Goal: Task Accomplishment & Management: Manage account settings

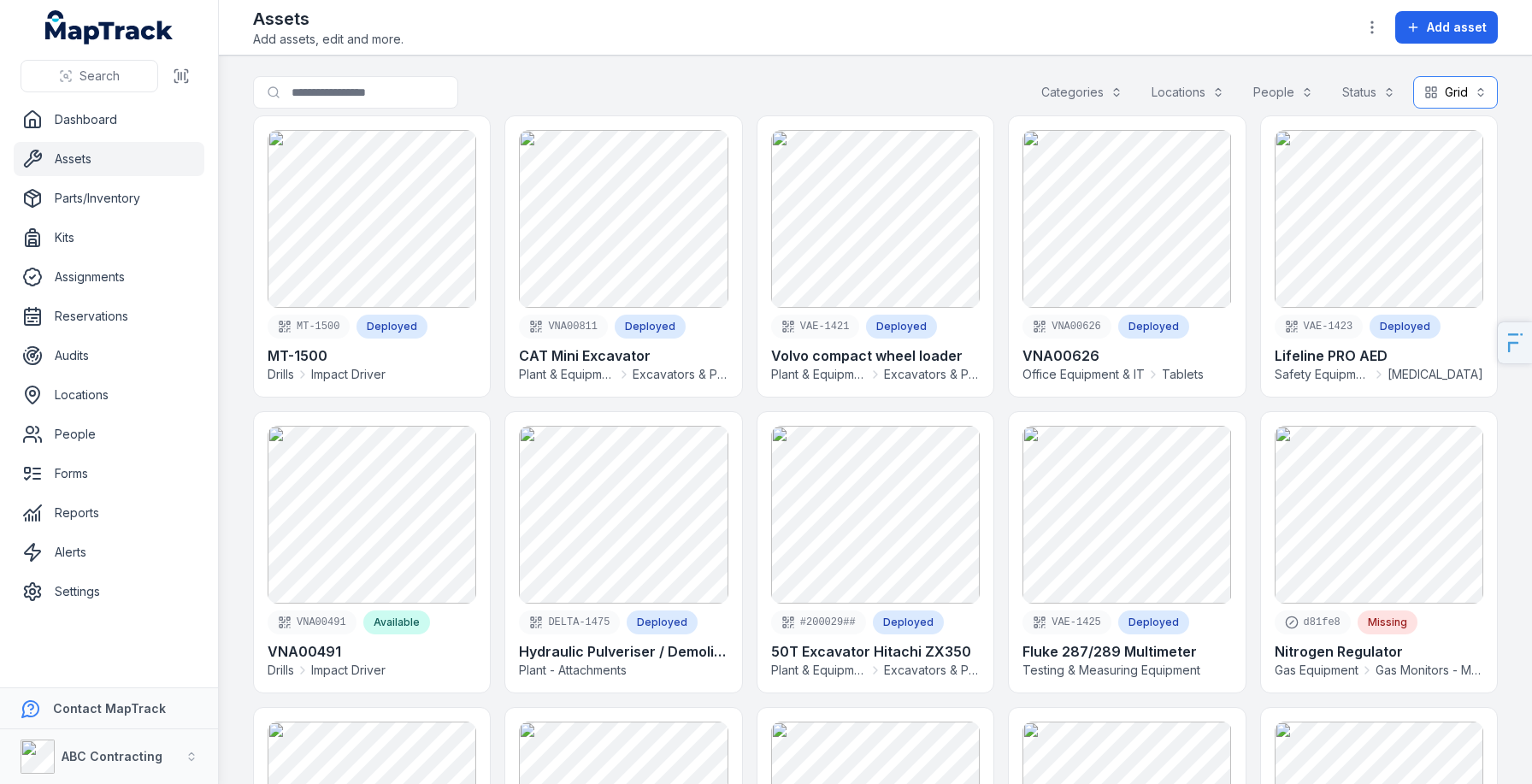
click at [1451, 89] on button "Grid ****" at bounding box center [1455, 92] width 85 height 32
click at [746, 70] on main "Search for assets Categories Locations People Status Grid **** MT-1500 Deployed…" at bounding box center [875, 419] width 1313 height 729
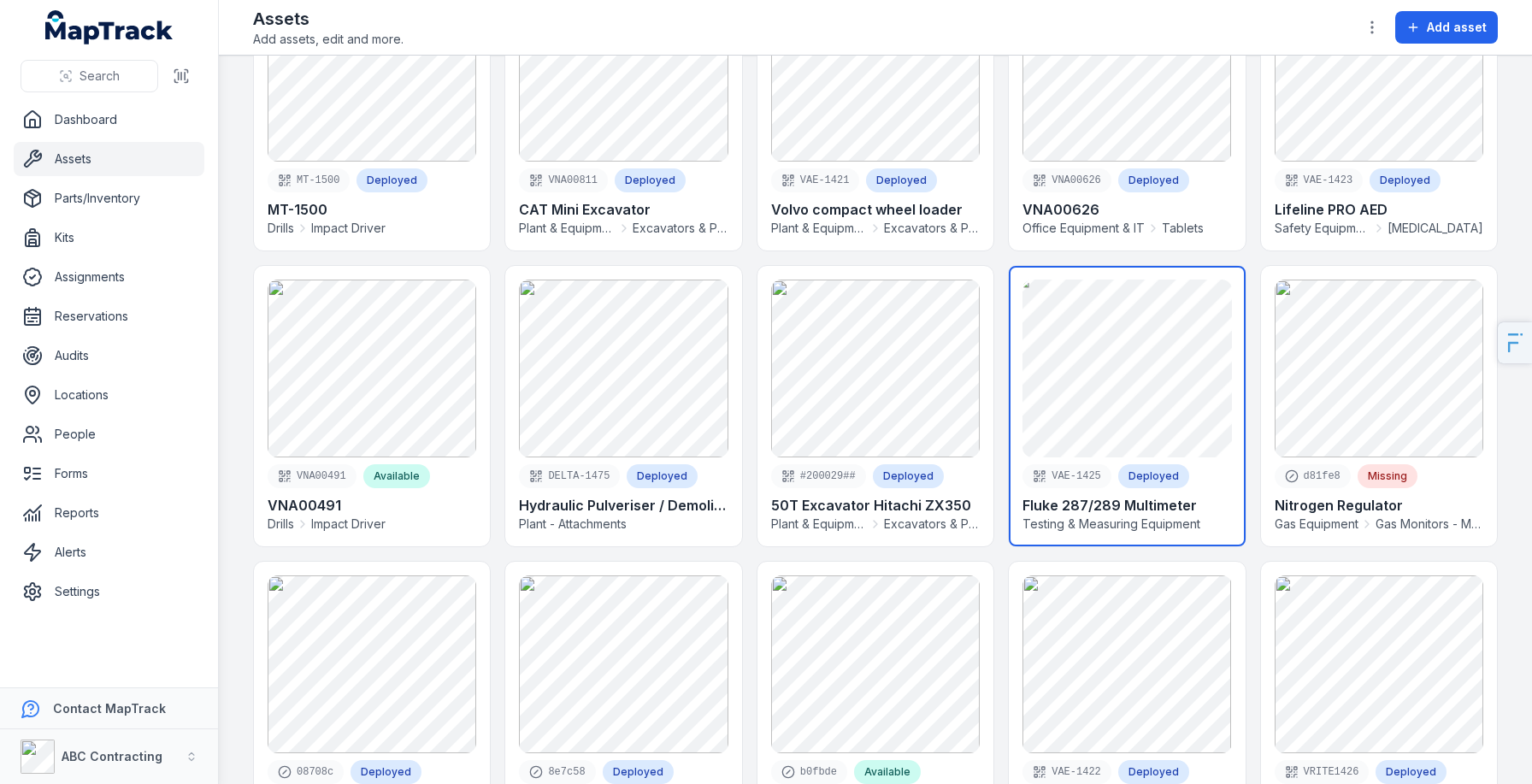
scroll to position [191, 0]
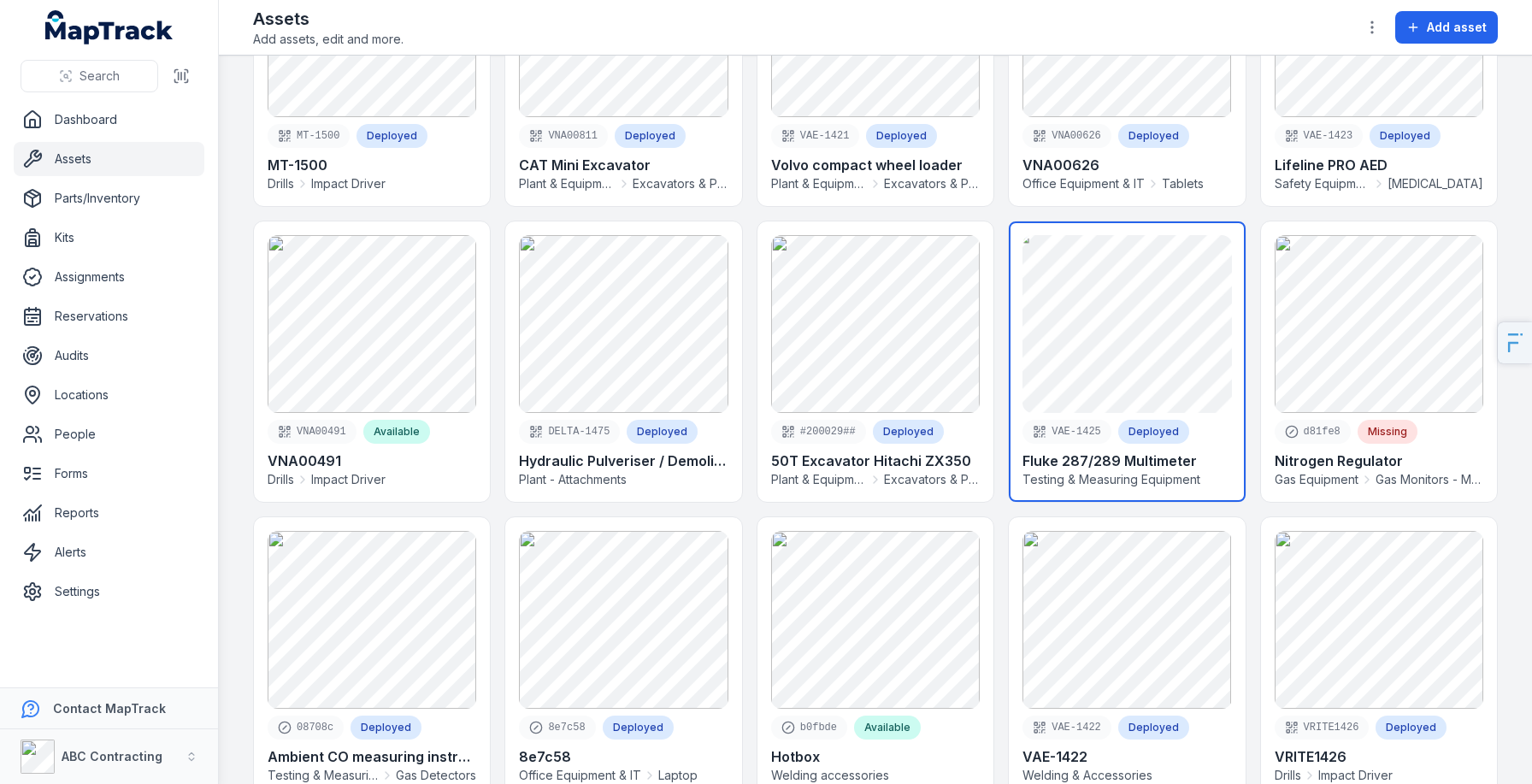
click at [1078, 392] on link at bounding box center [1127, 361] width 236 height 280
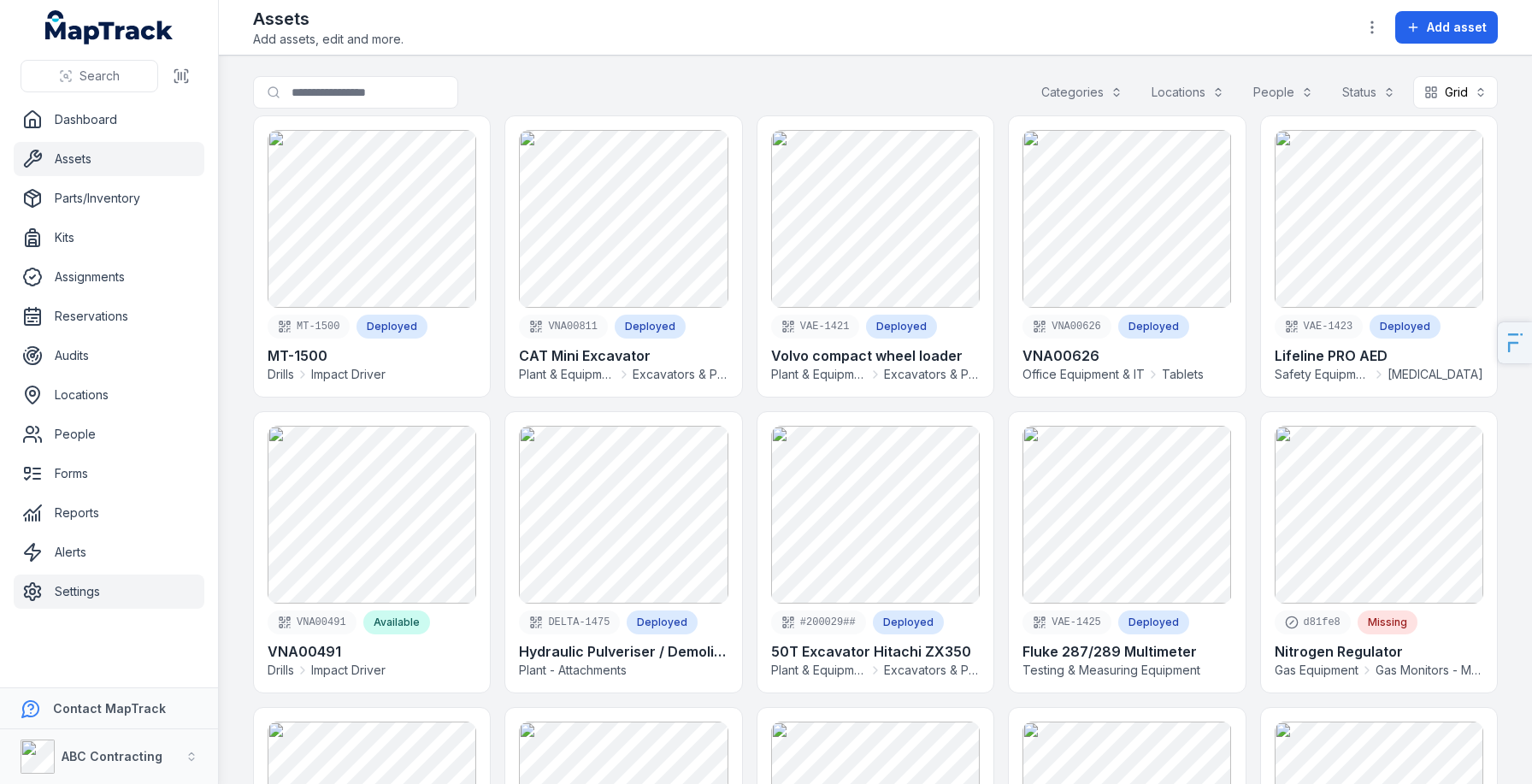
click at [78, 592] on link "Settings" at bounding box center [108, 592] width 191 height 34
click at [1498, 17] on header "Toggle Navigation Assets Add assets, edit and more. Add asset" at bounding box center [875, 28] width 1313 height 55
click at [1445, 38] on button "Add asset" at bounding box center [1446, 28] width 103 height 32
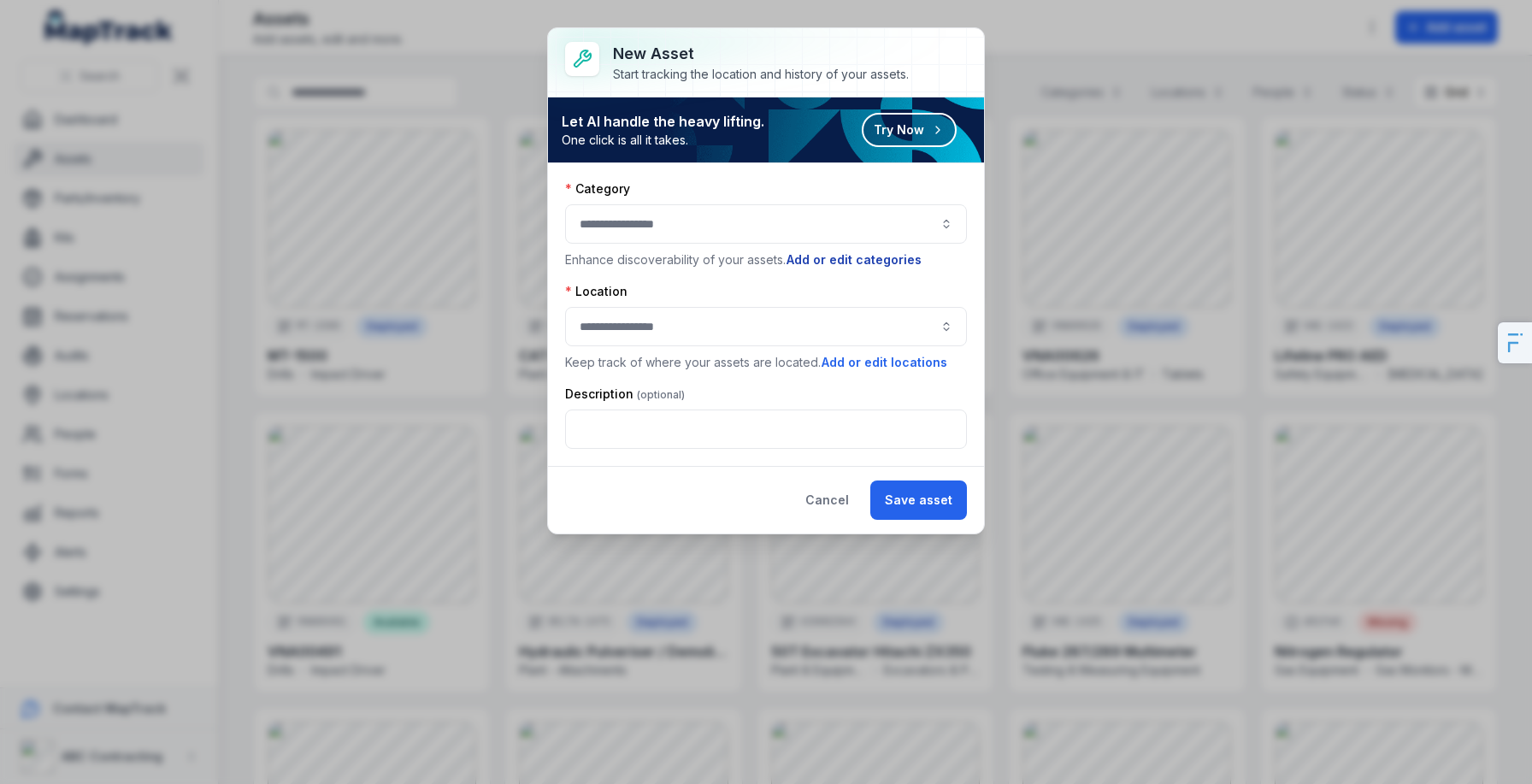
click at [841, 268] on button "Add or edit categories" at bounding box center [854, 260] width 137 height 19
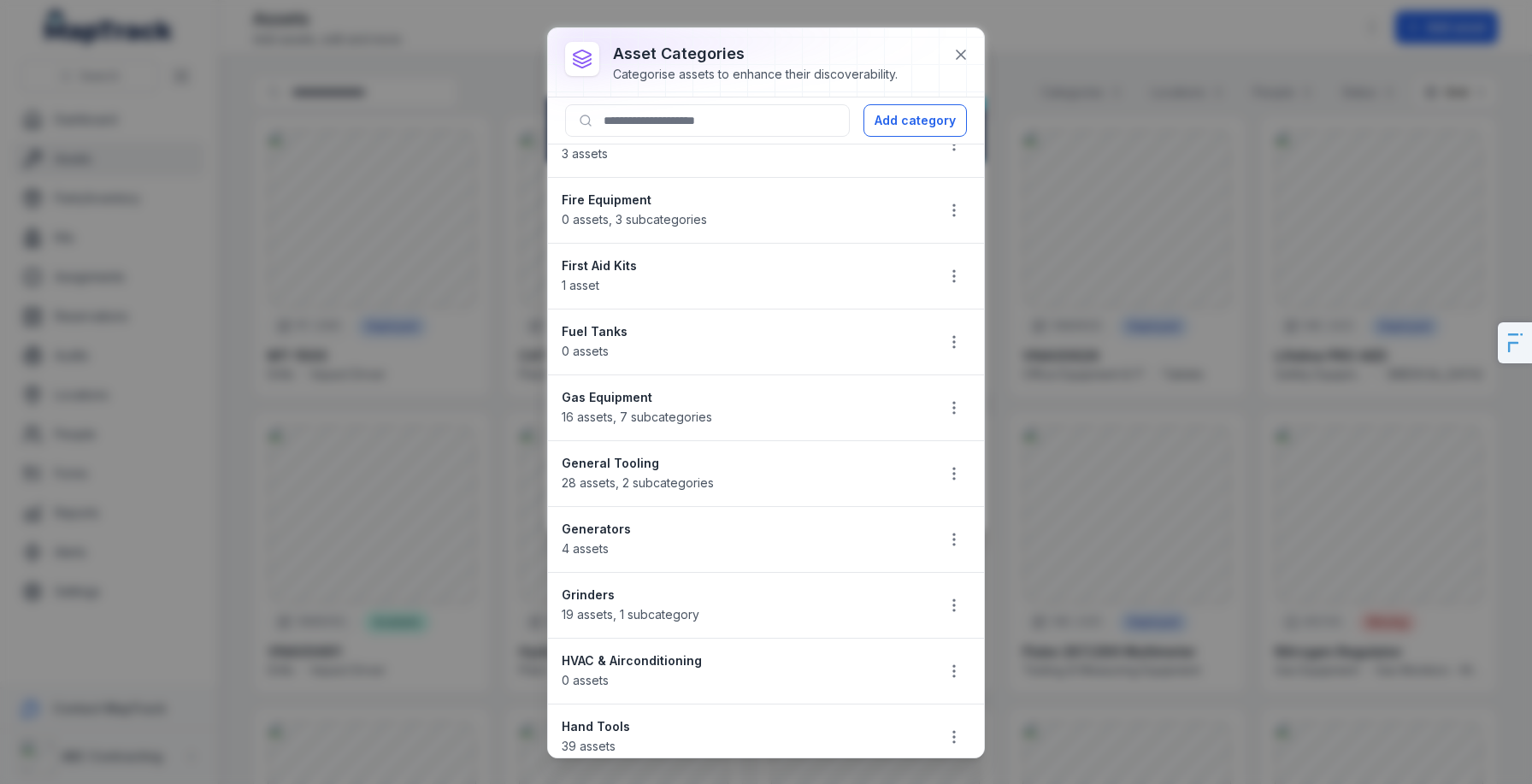
scroll to position [2611, 0]
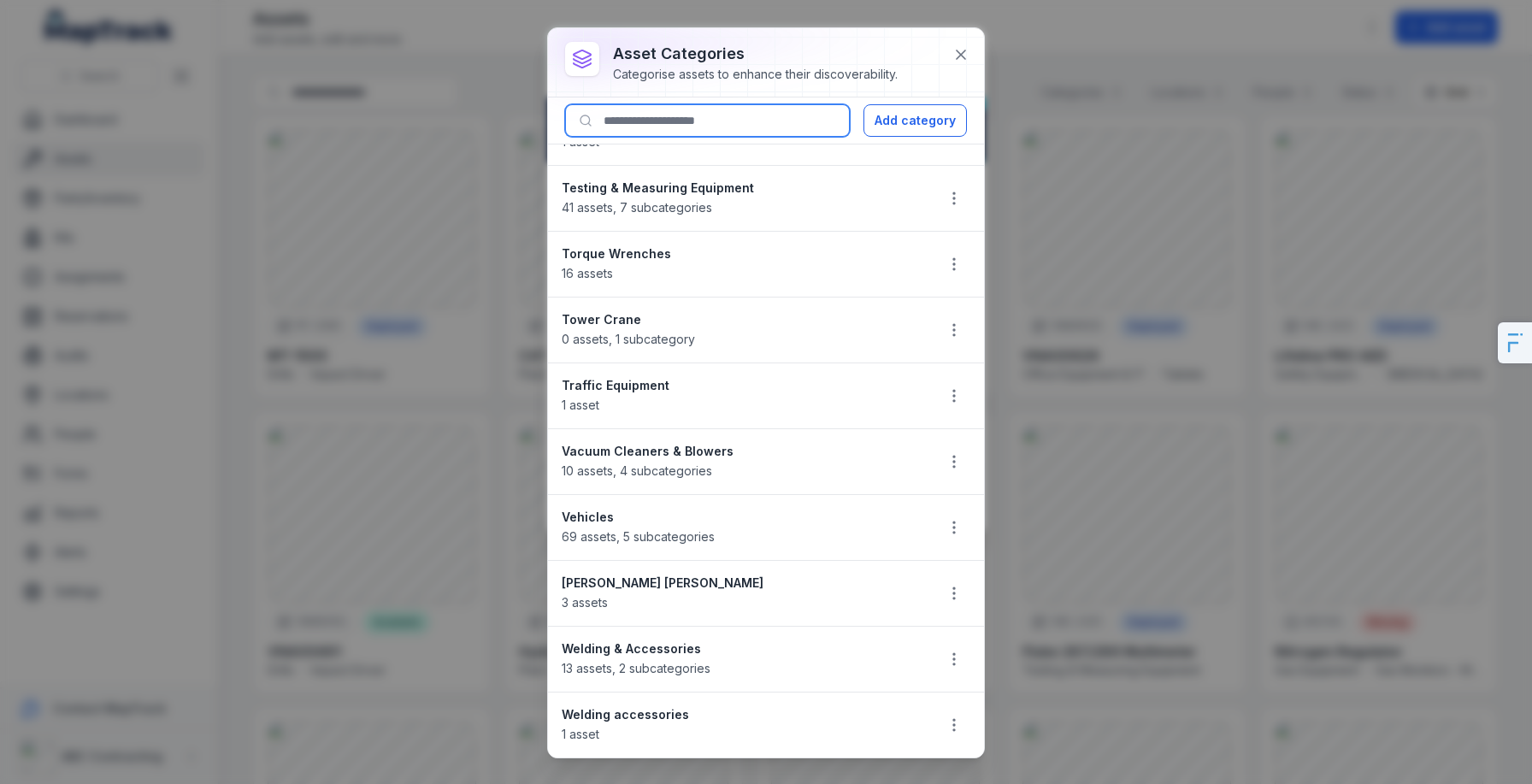
click at [691, 128] on input at bounding box center [708, 121] width 285 height 32
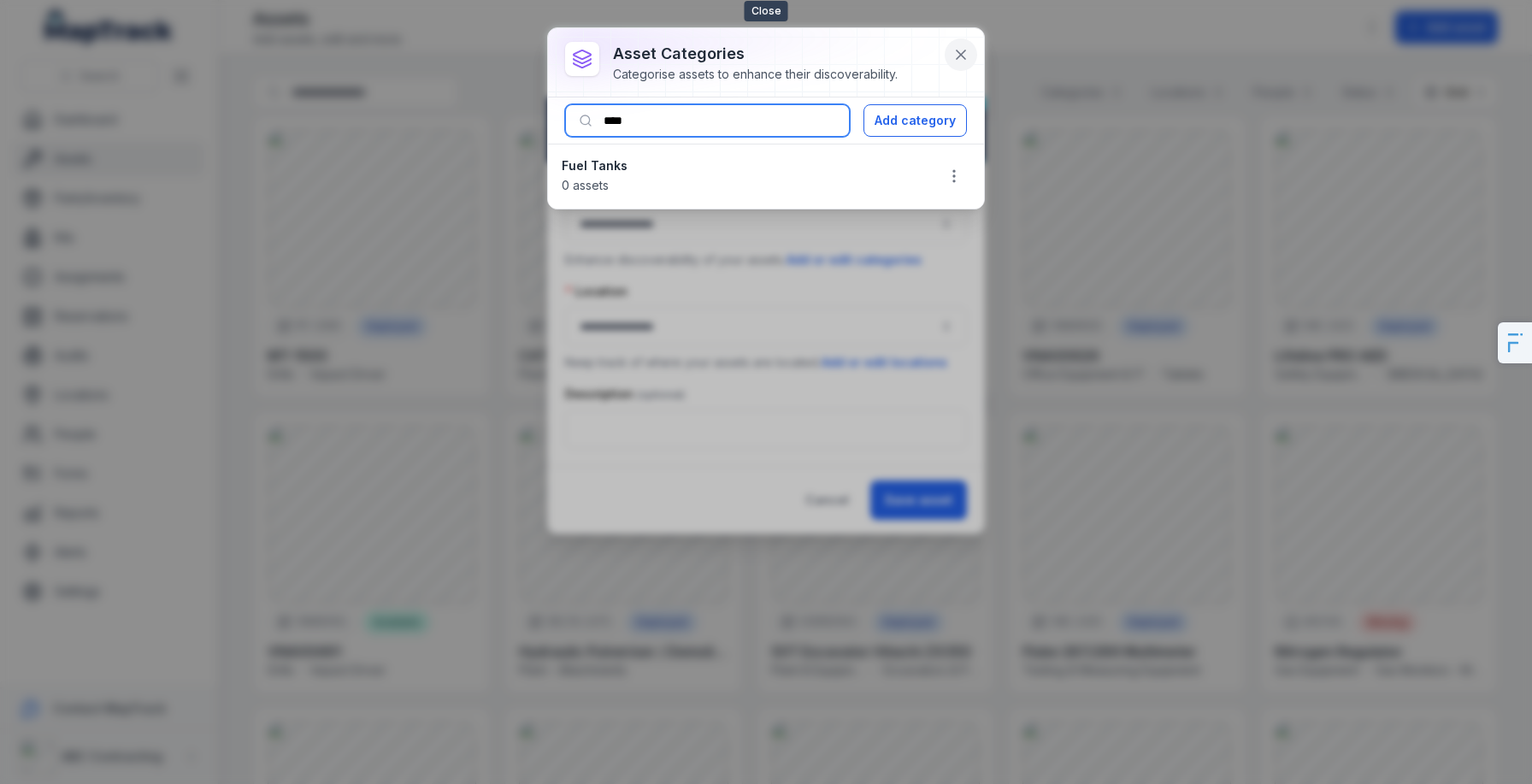
type input "****"
click at [962, 57] on icon at bounding box center [961, 55] width 17 height 17
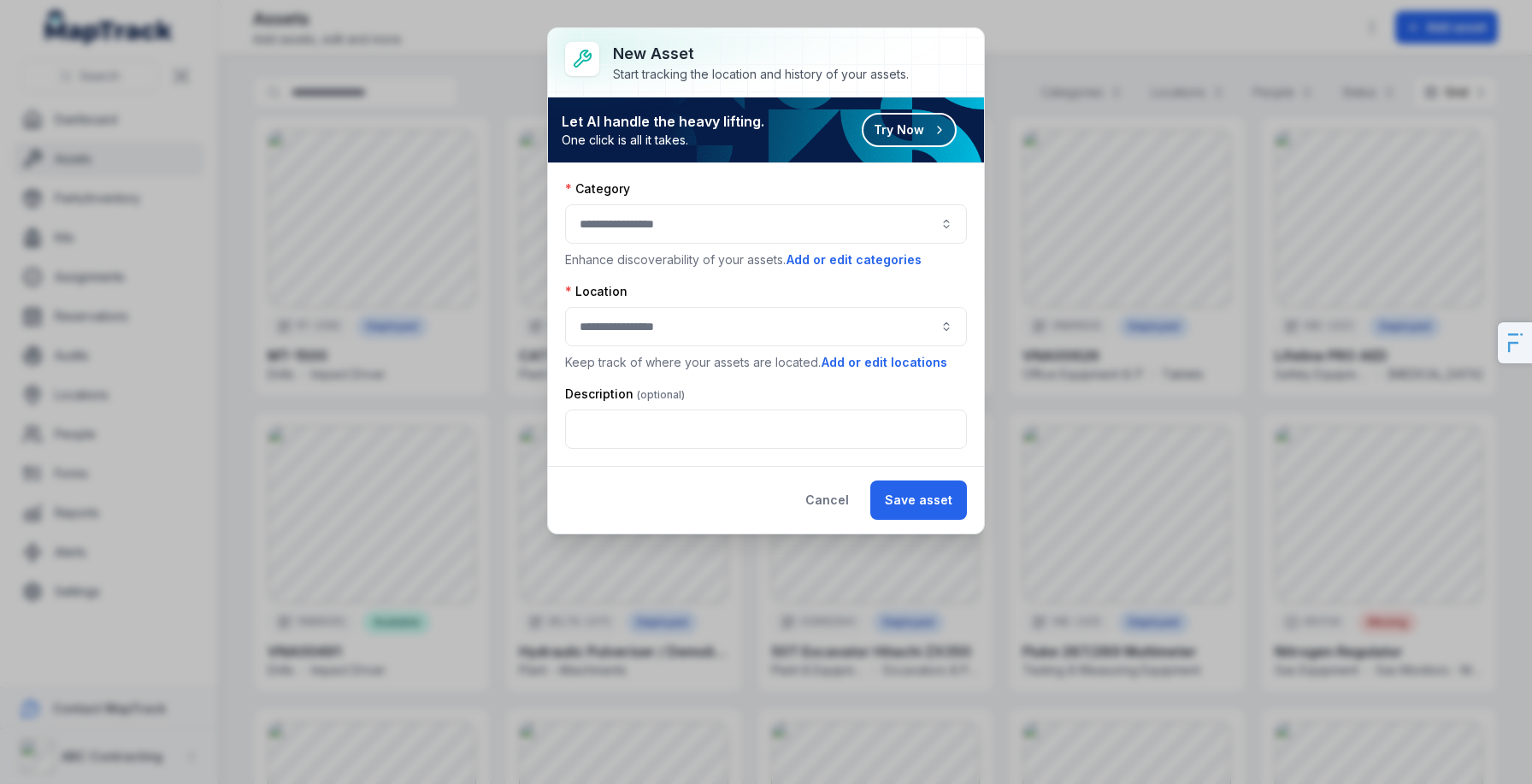
click at [928, 124] on button "Try Now" at bounding box center [910, 130] width 95 height 34
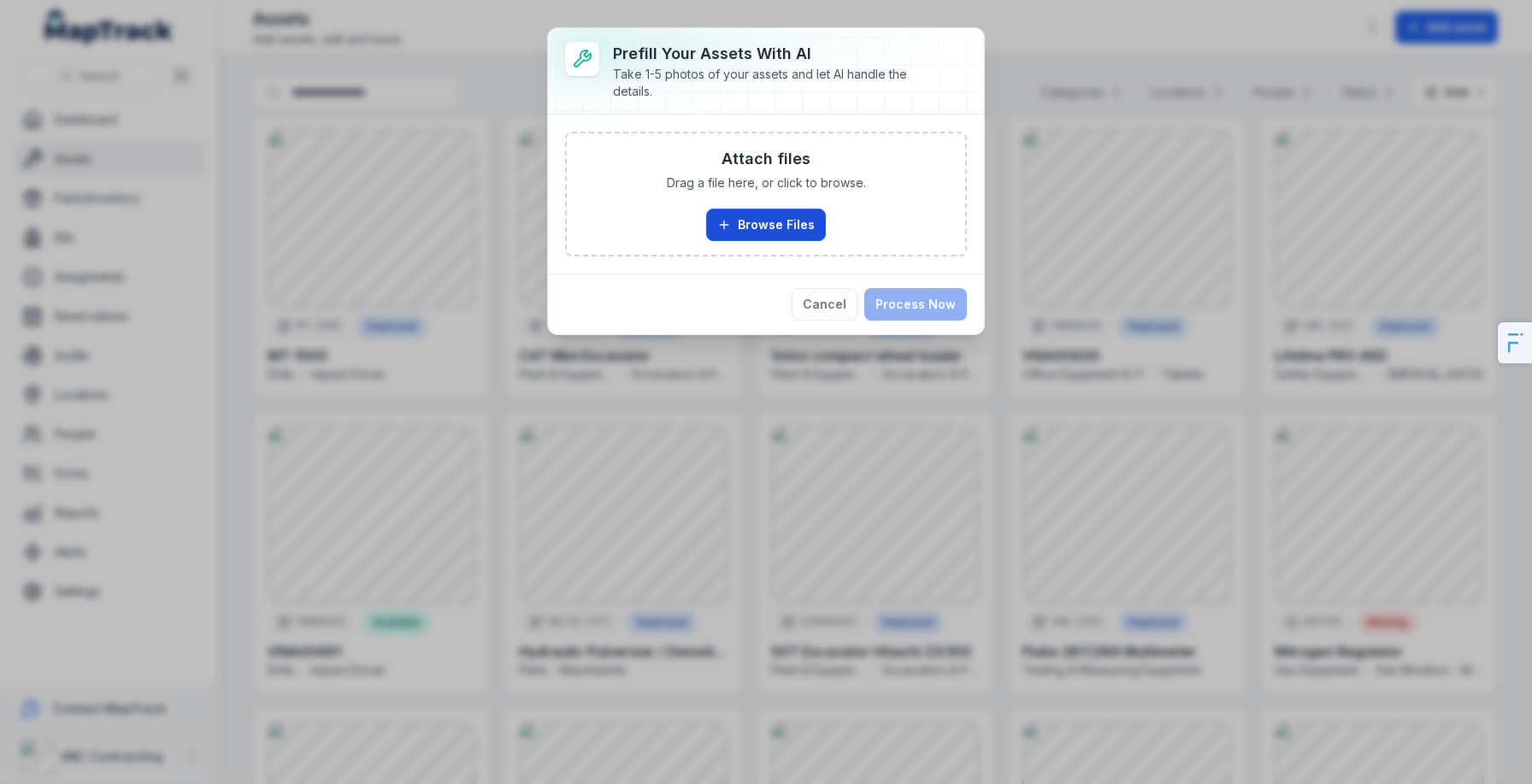
click at [738, 220] on button "Browse Files" at bounding box center [766, 225] width 120 height 32
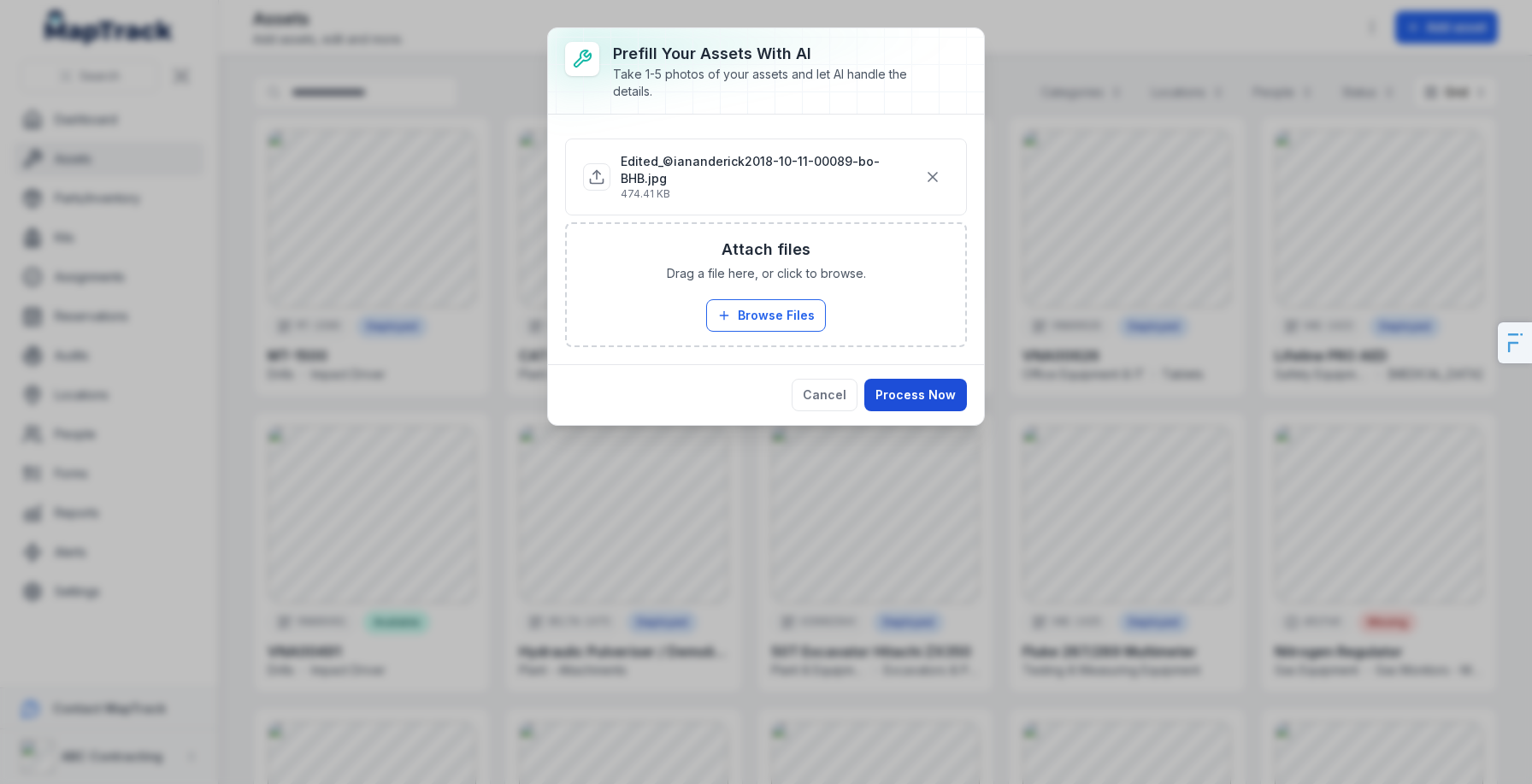
click at [933, 380] on button "Process Now" at bounding box center [916, 395] width 103 height 32
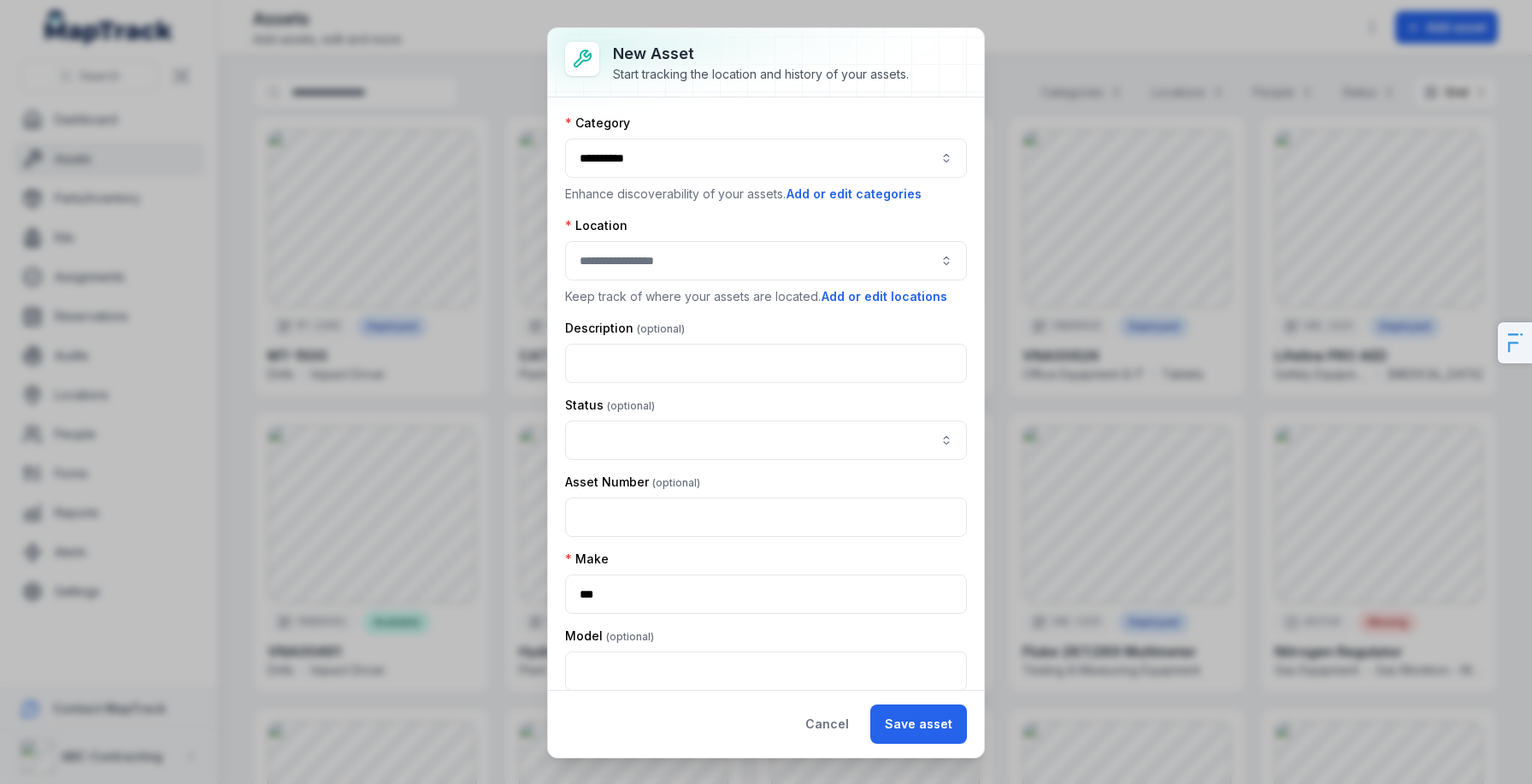
click at [712, 246] on button "button" at bounding box center [766, 260] width 402 height 39
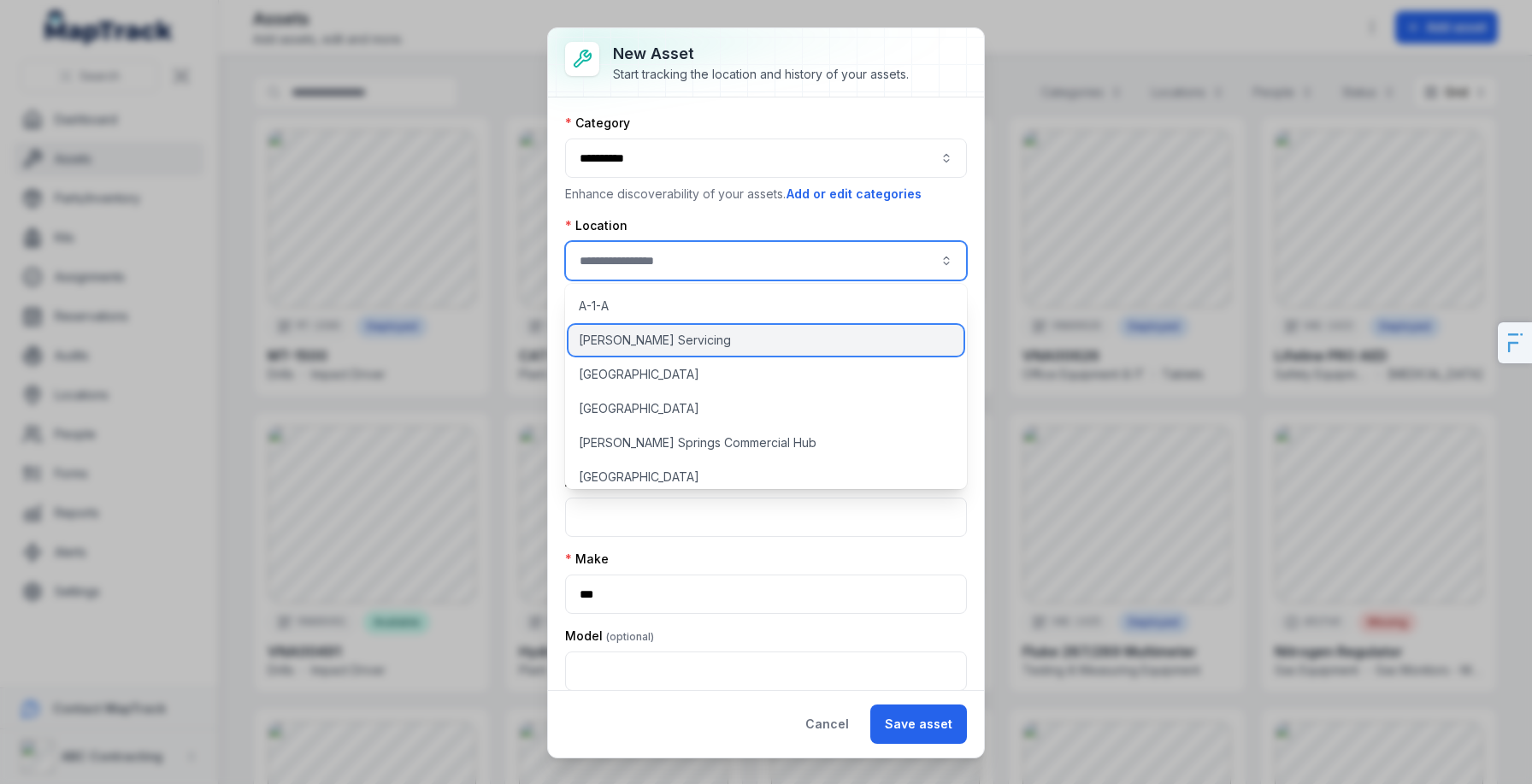
click at [661, 350] on div "AG Coombs Servicing" at bounding box center [766, 340] width 395 height 30
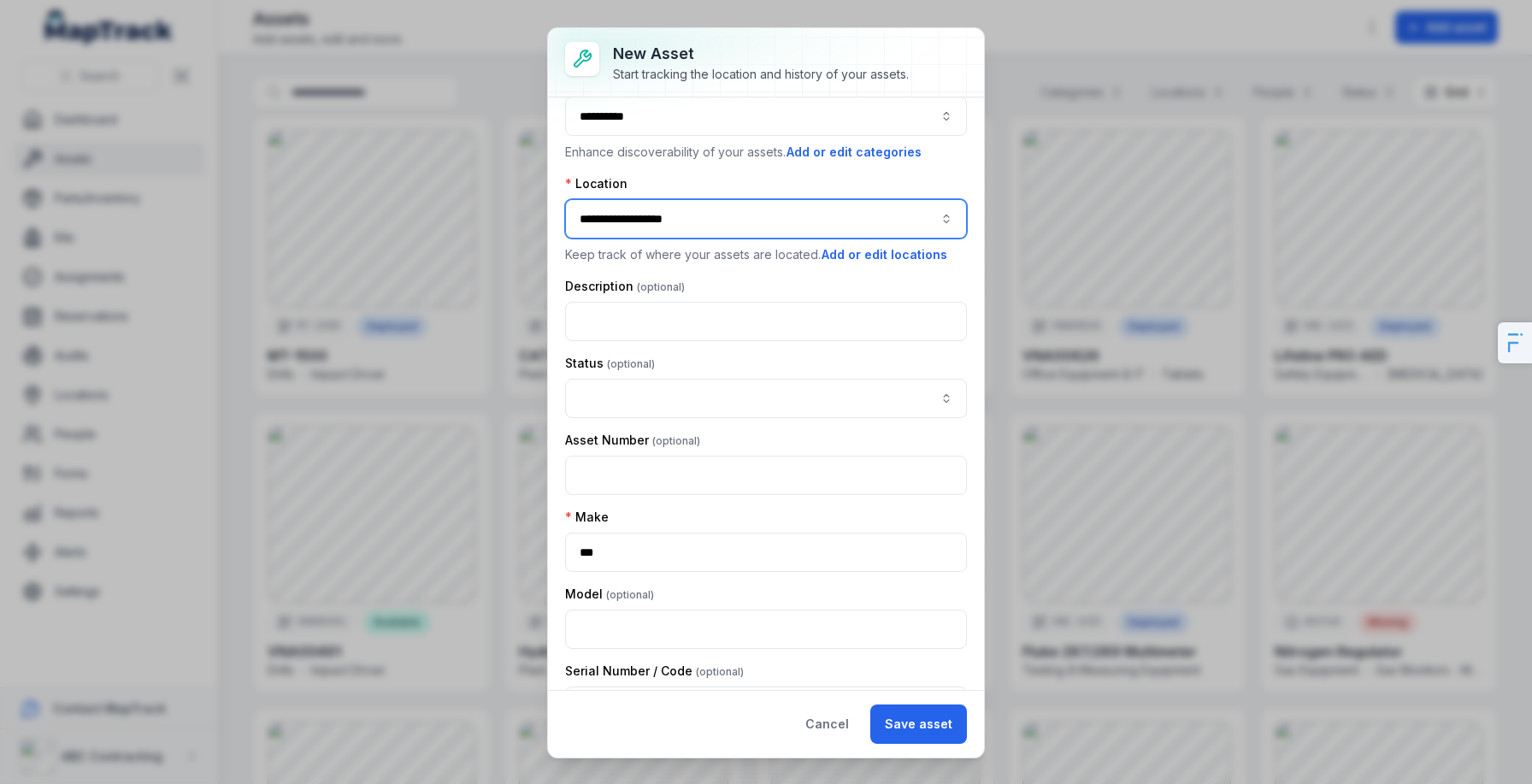
scroll to position [21, 0]
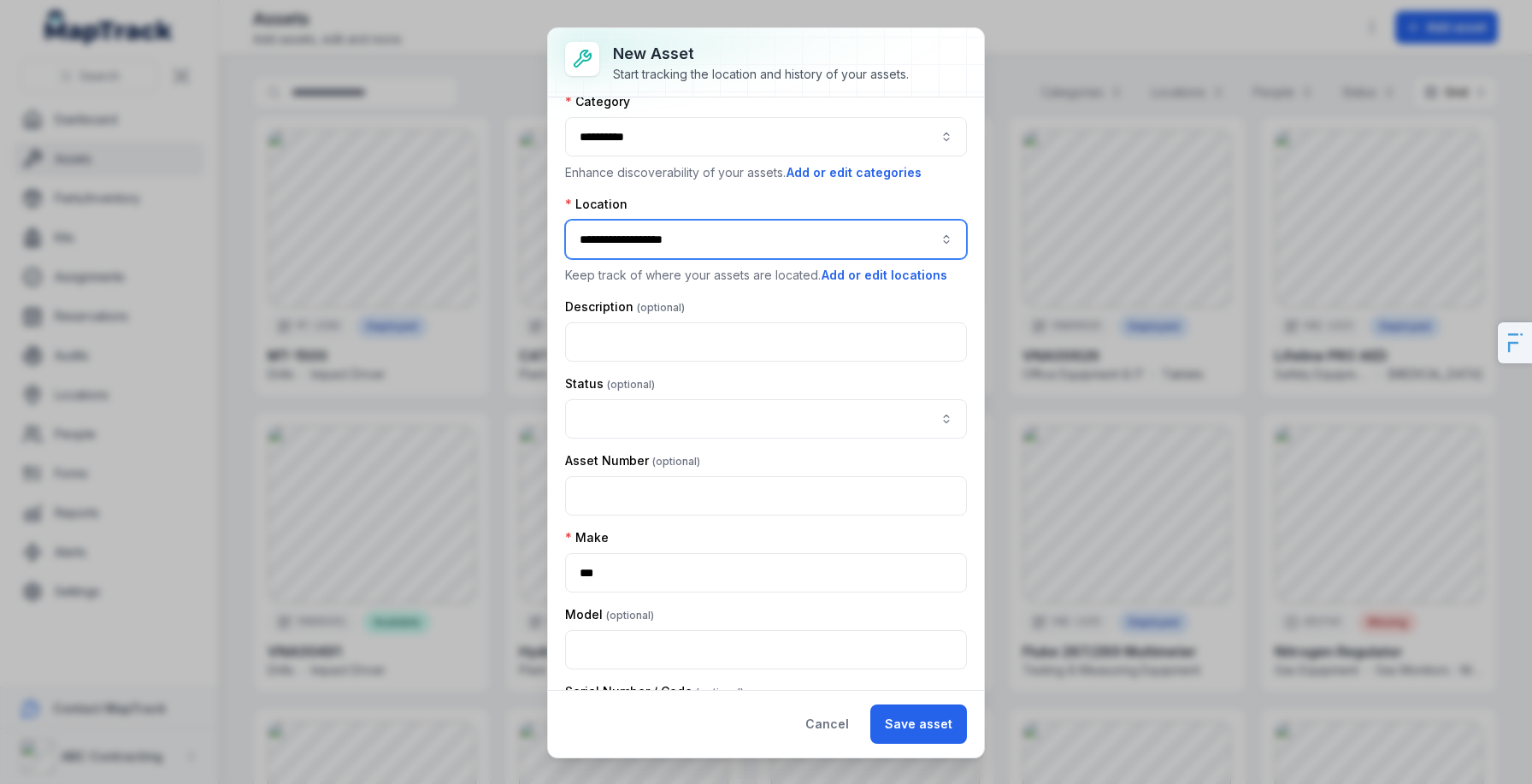
click at [716, 242] on button "**********" at bounding box center [766, 239] width 402 height 39
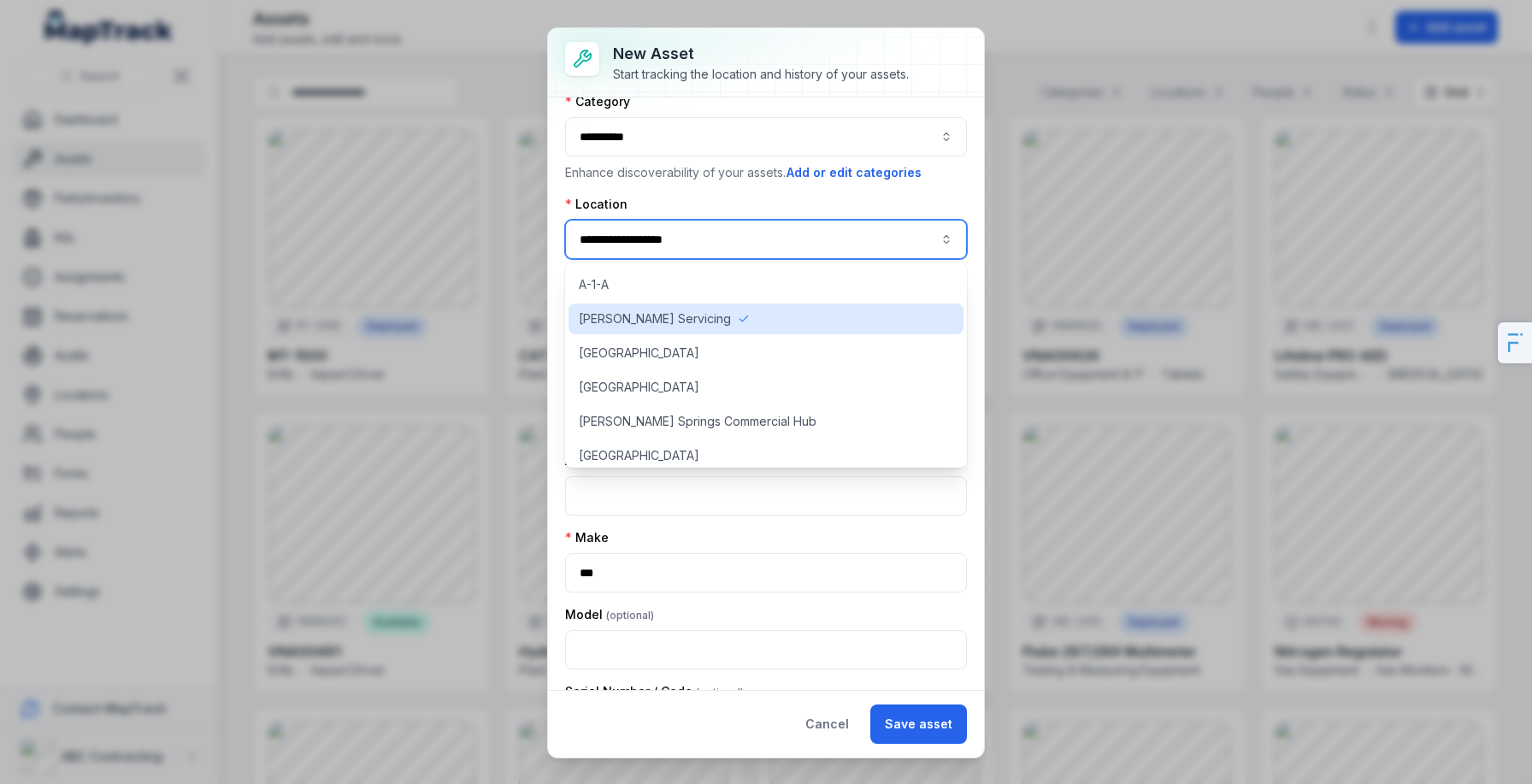
click at [716, 242] on button "**********" at bounding box center [766, 239] width 402 height 39
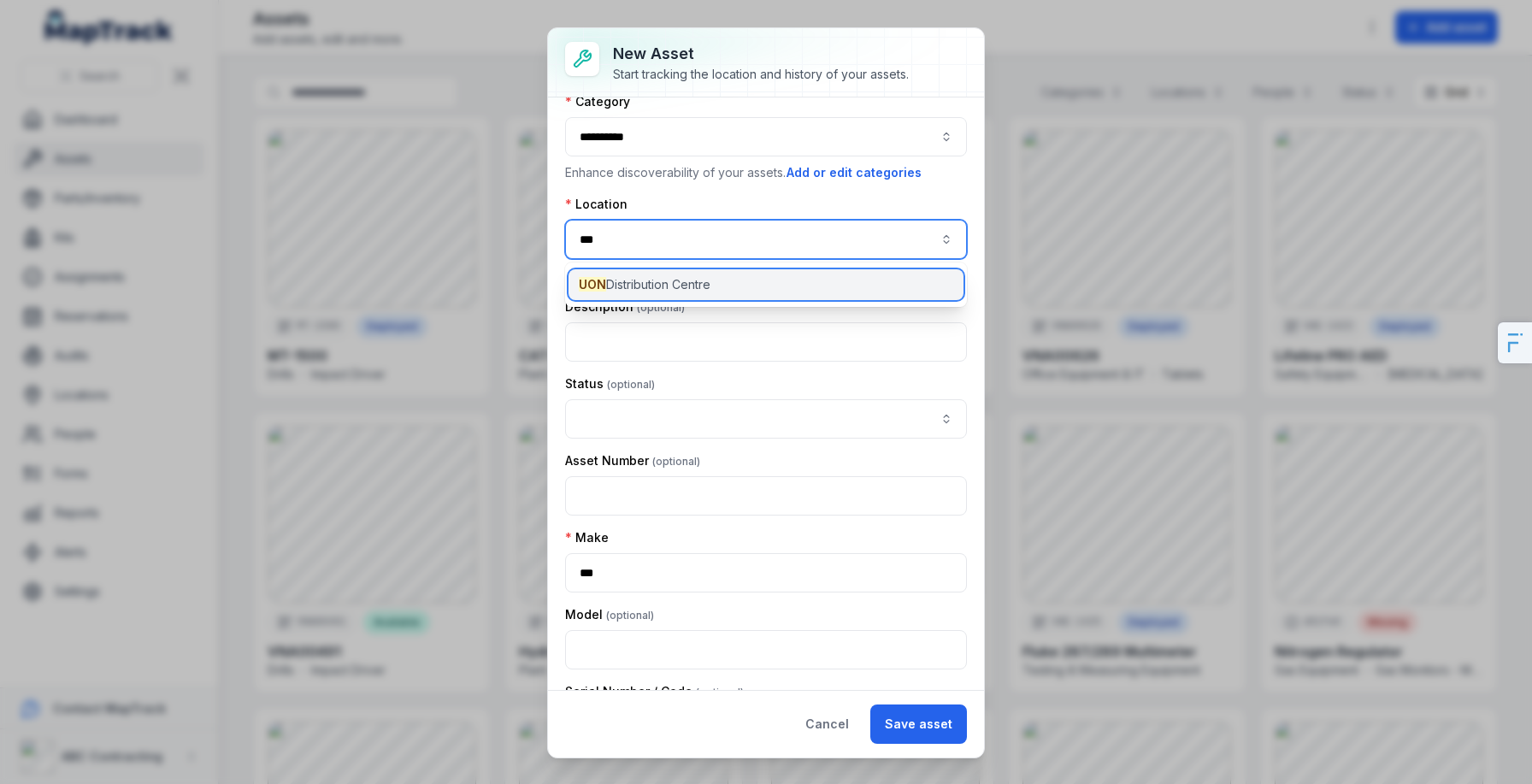
click at [758, 286] on div "UON Distribution Centre" at bounding box center [766, 284] width 395 height 30
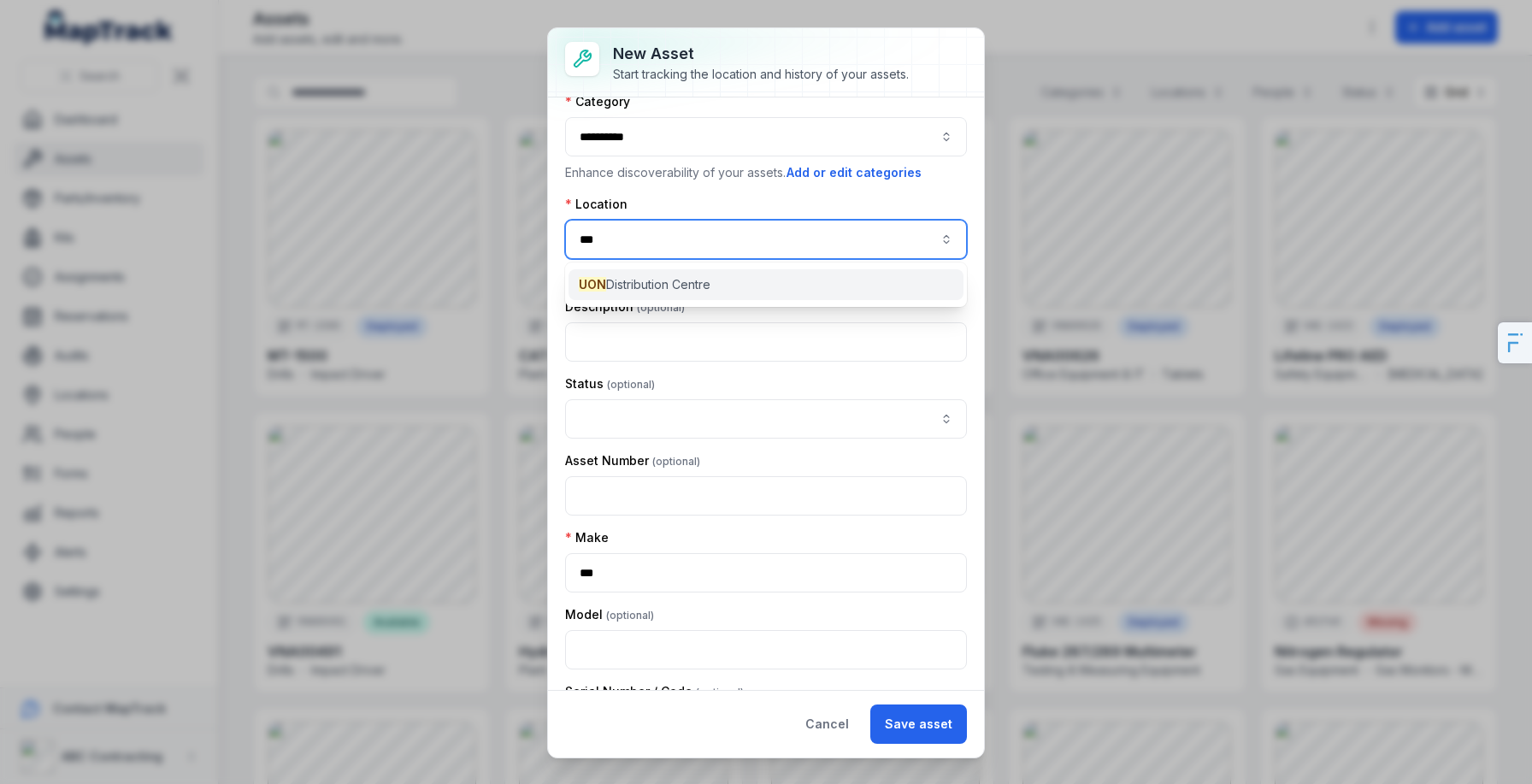
type input "**********"
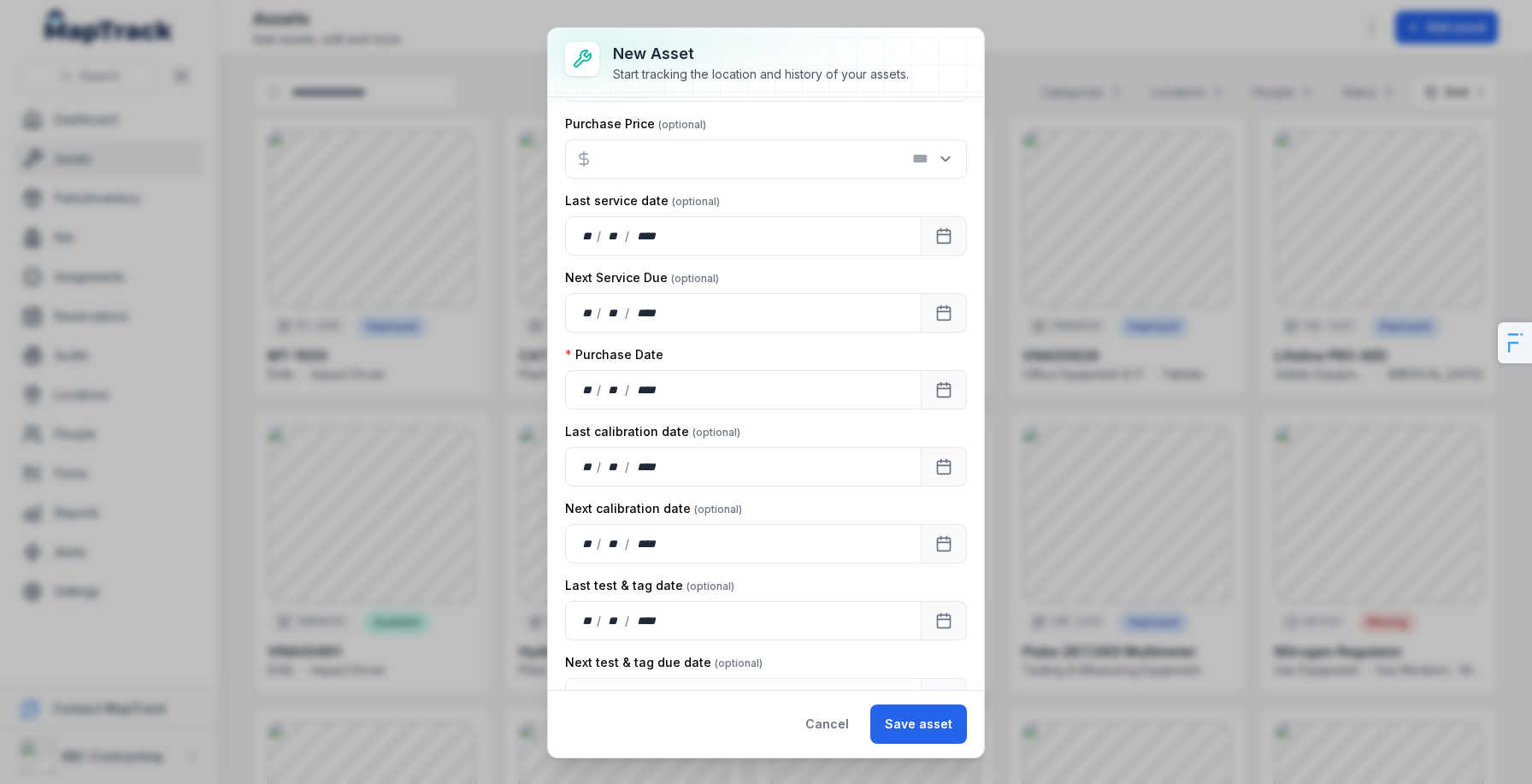
scroll to position [1057, 0]
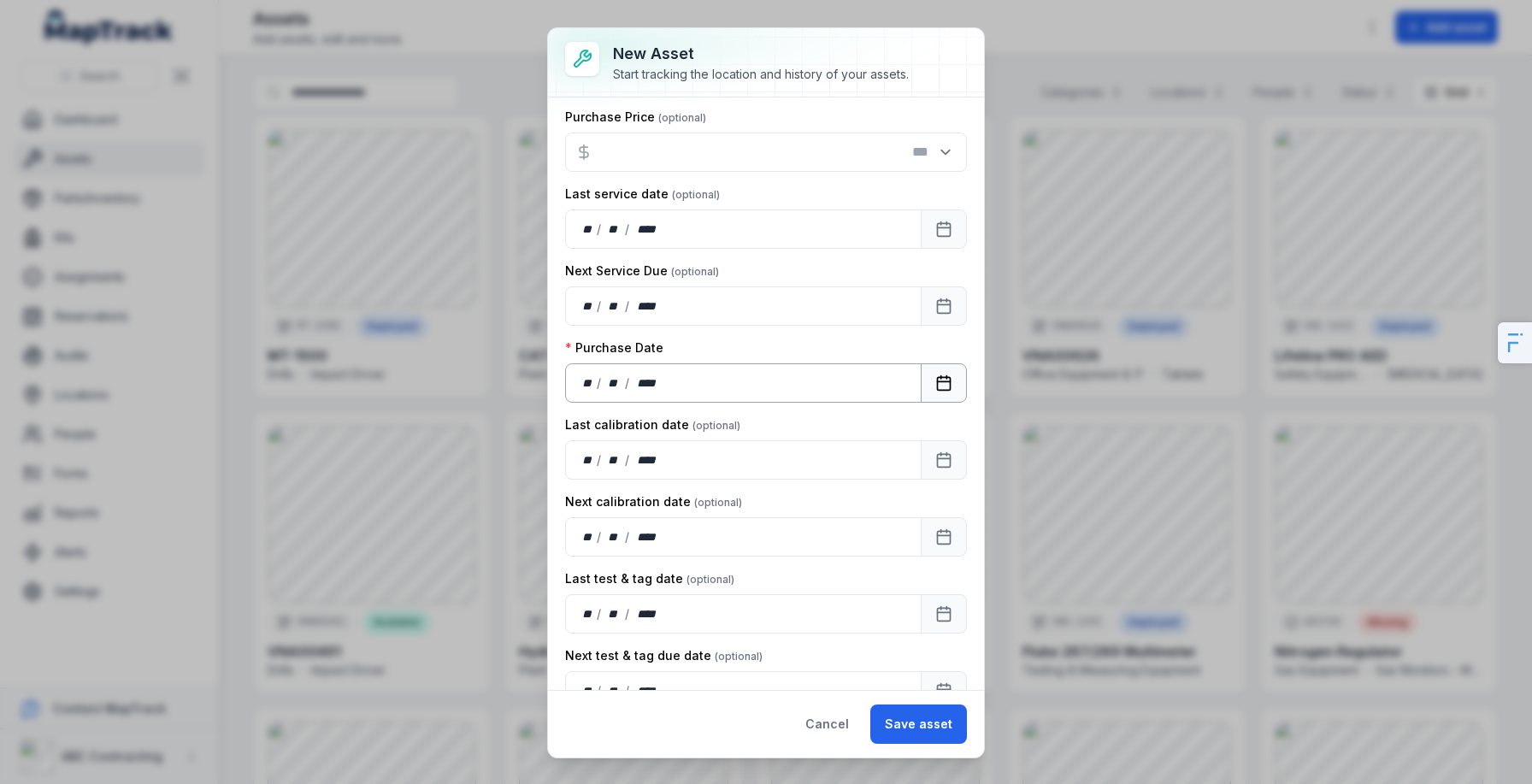
click at [939, 381] on icon "Calendar" at bounding box center [944, 381] width 12 height 0
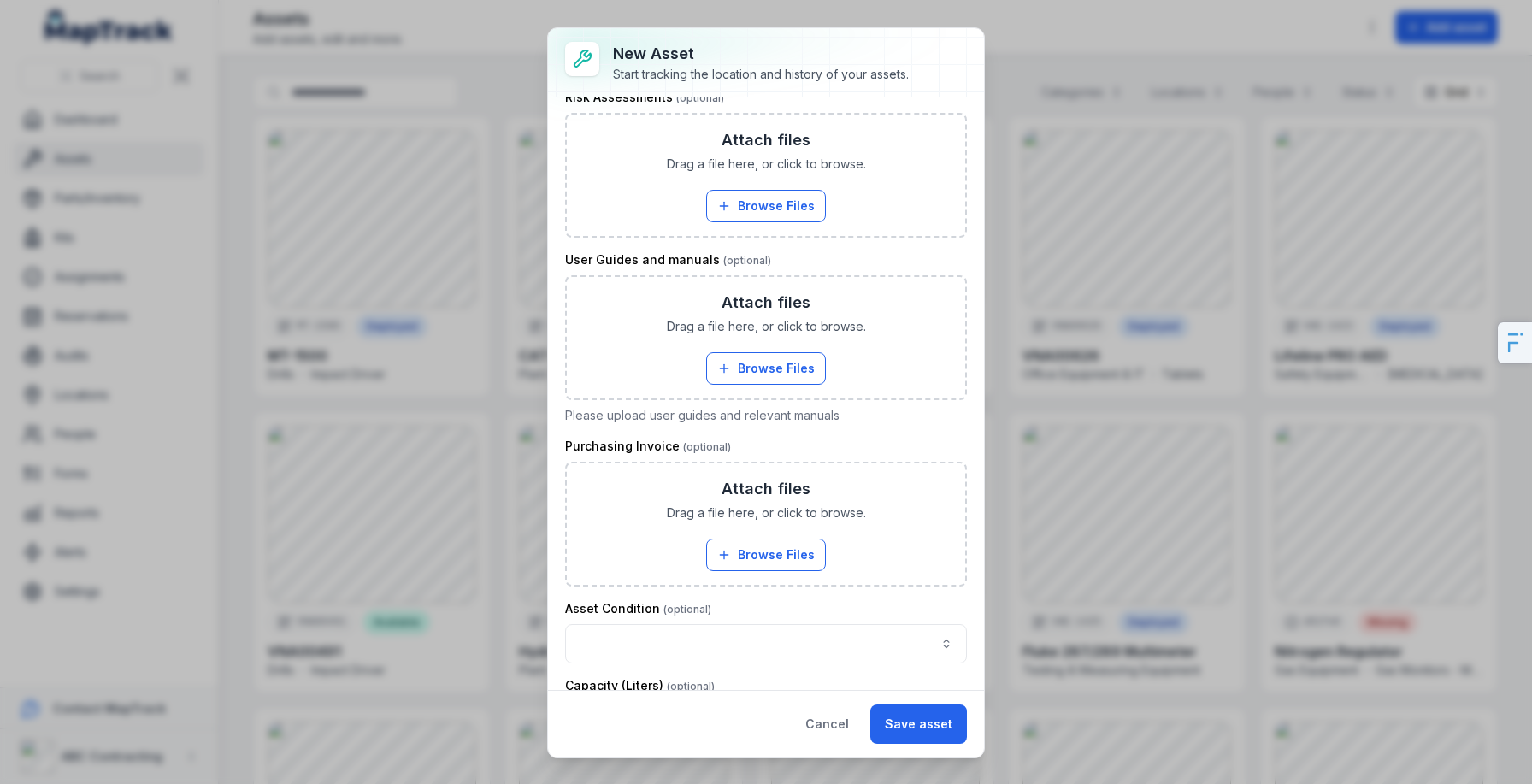
scroll to position [2238, 0]
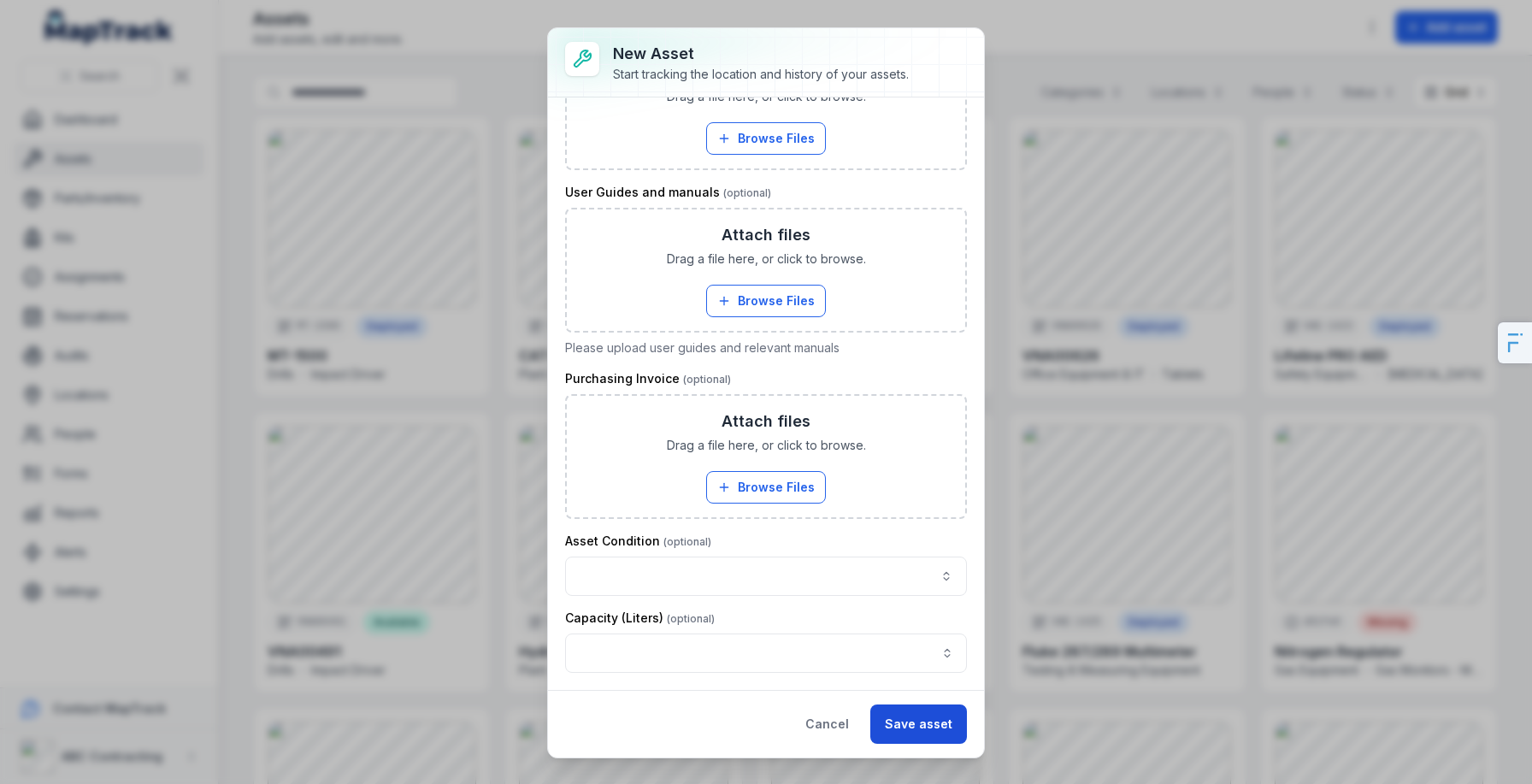
click at [920, 720] on button "Save asset" at bounding box center [919, 723] width 97 height 39
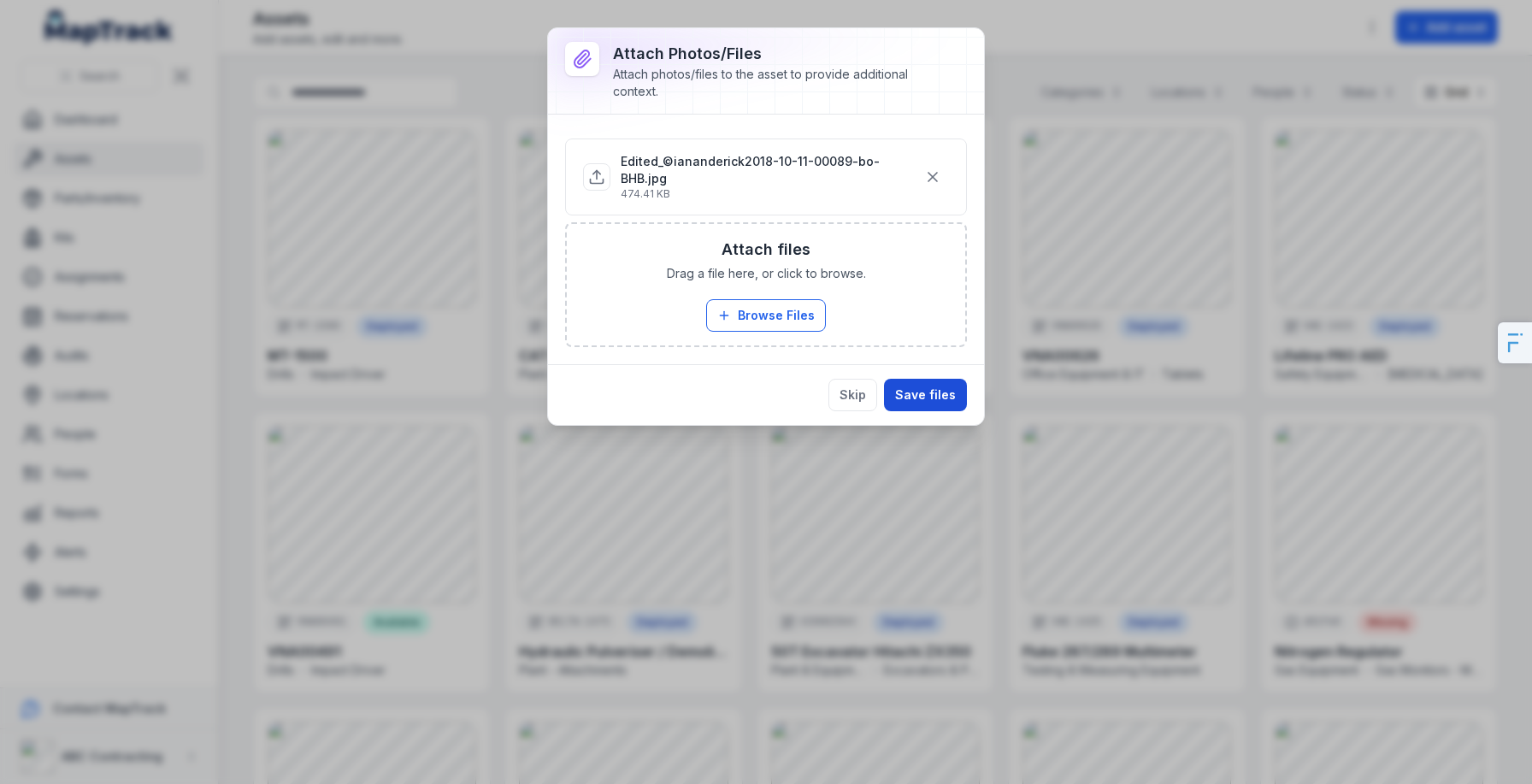
click at [934, 379] on button "Save files" at bounding box center [925, 395] width 83 height 32
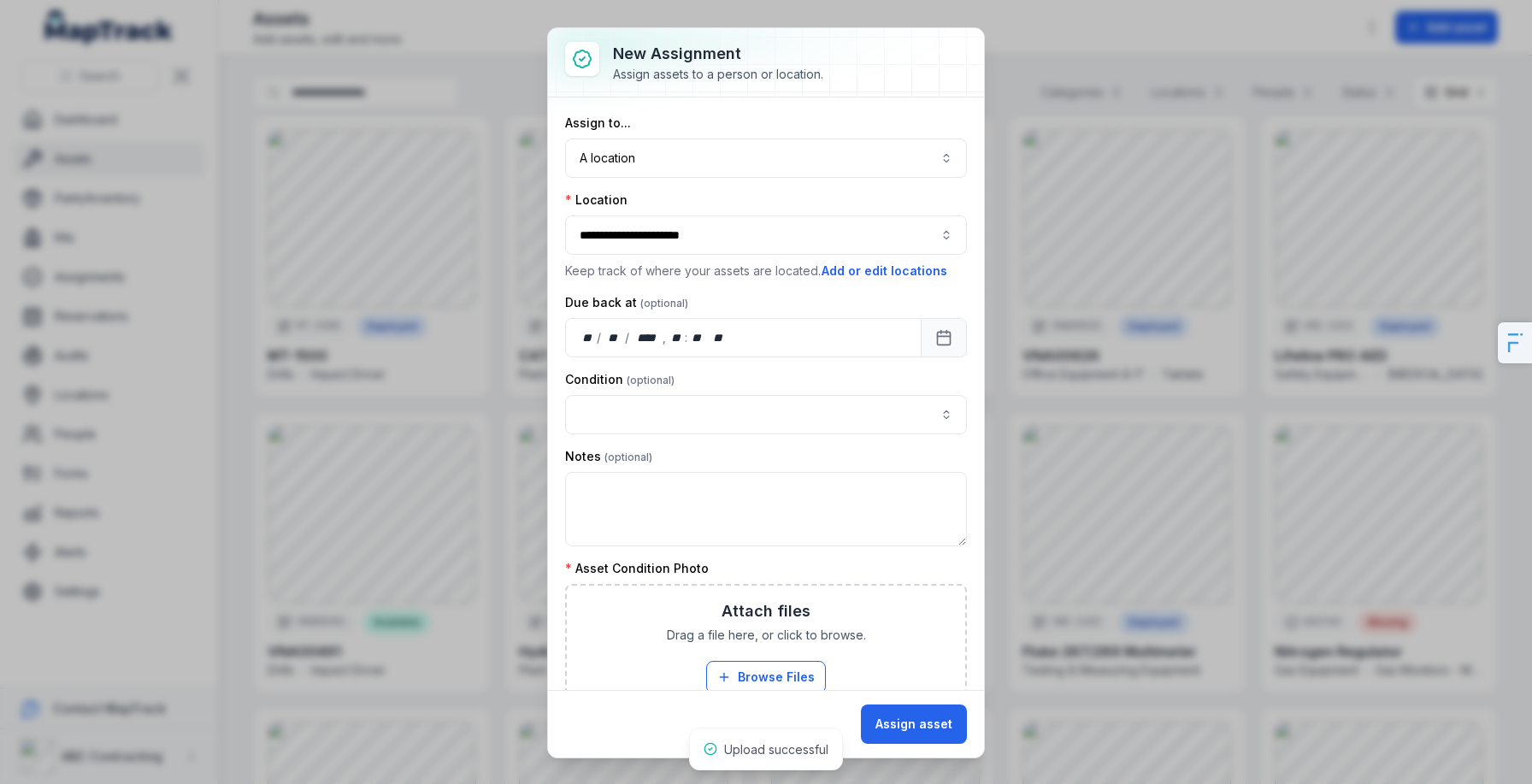
click at [930, 379] on div "**********" at bounding box center [766, 393] width 436 height 592
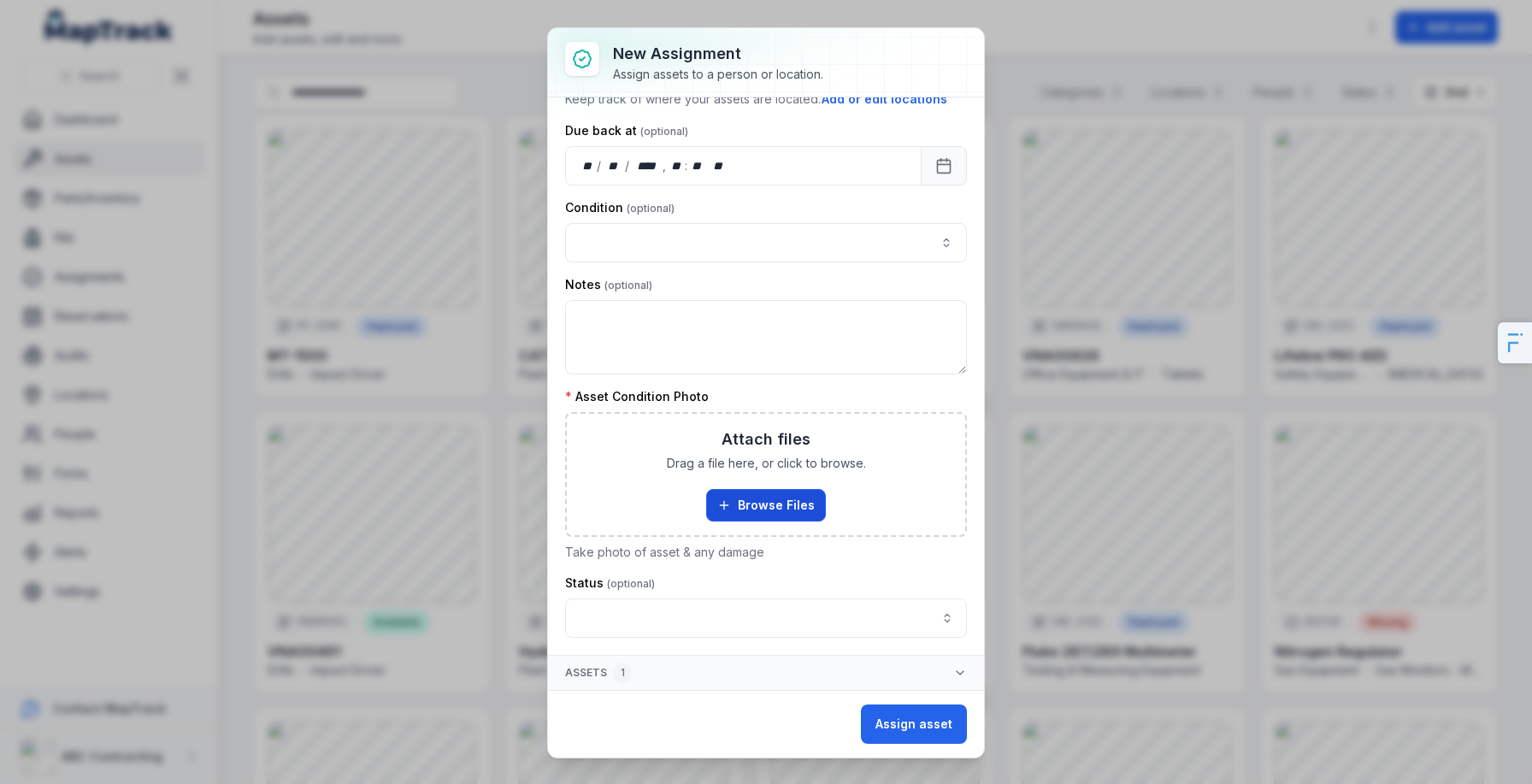
click at [790, 508] on button "Browse Files" at bounding box center [766, 506] width 120 height 32
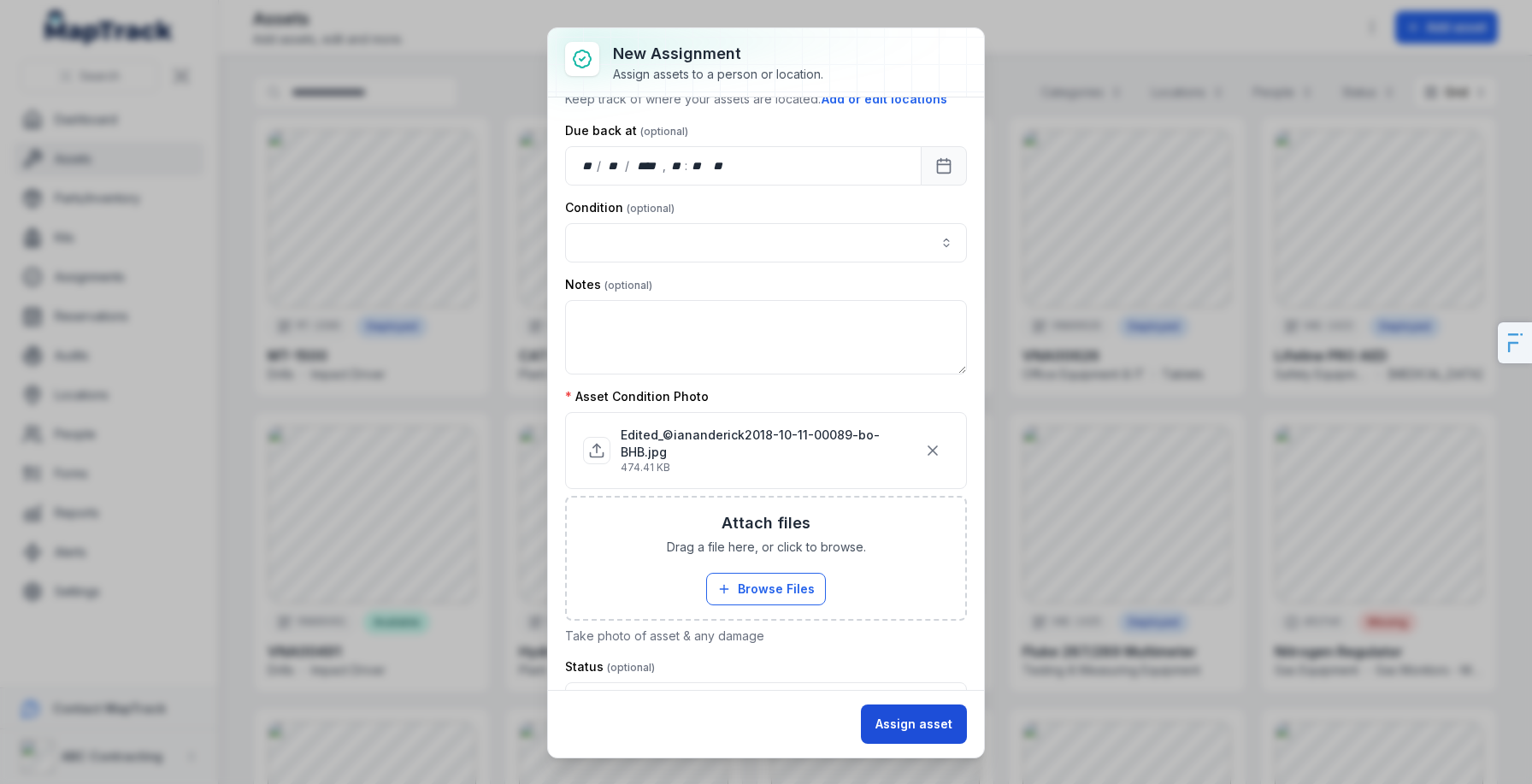
click at [926, 741] on button "Assign asset" at bounding box center [914, 723] width 106 height 39
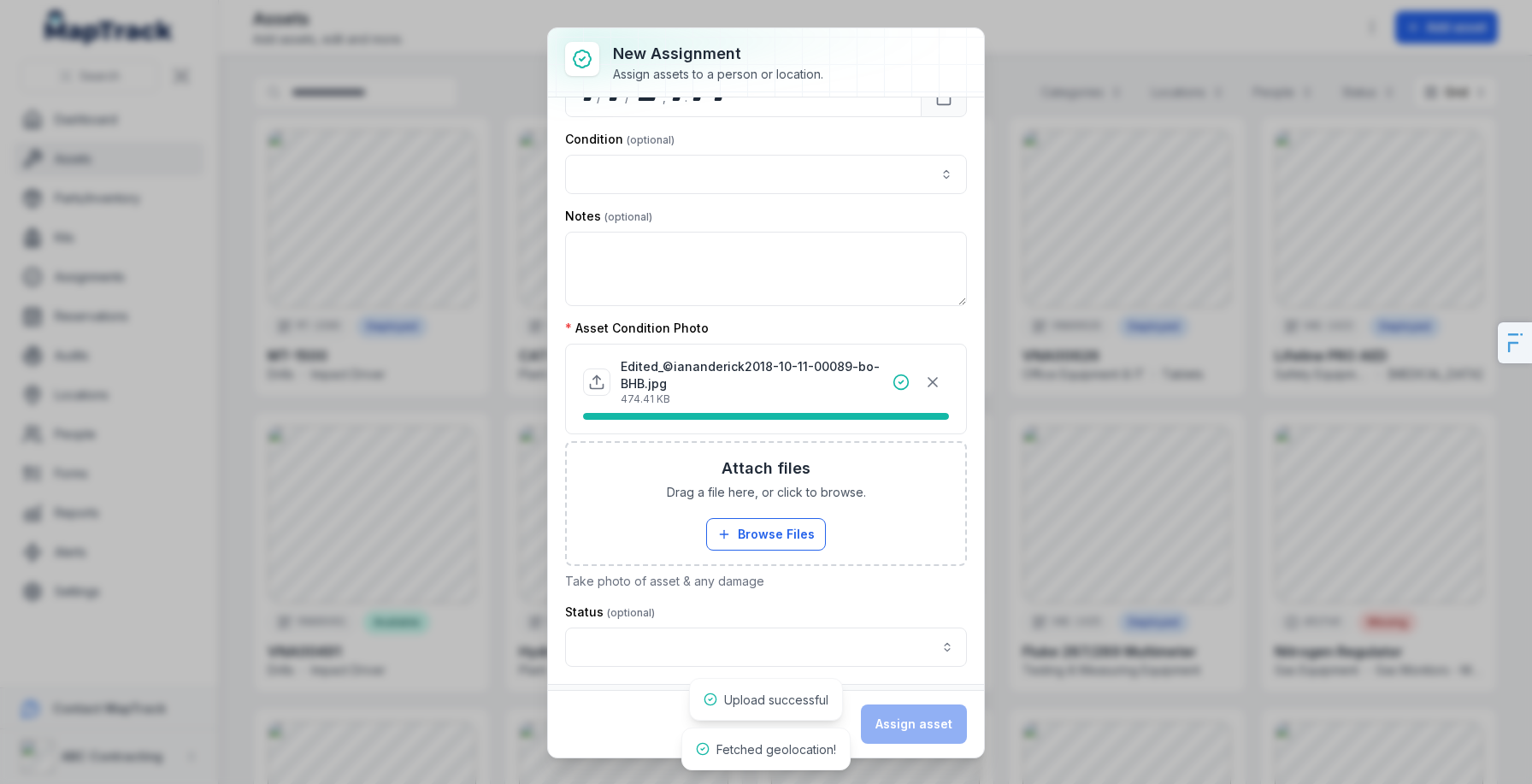
scroll to position [0, 0]
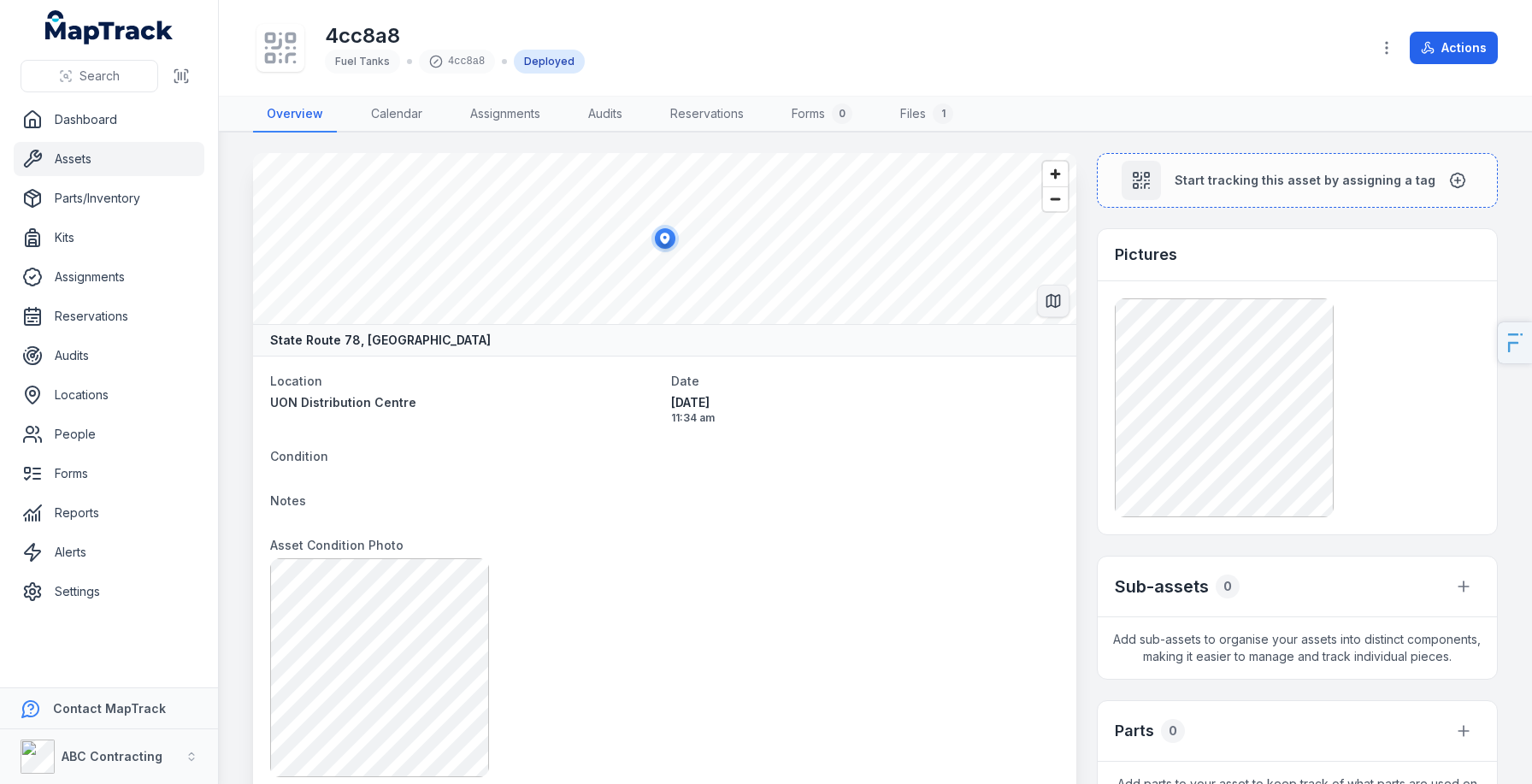
click at [1044, 313] on button "Switch to Map View" at bounding box center [1053, 301] width 32 height 32
click at [280, 47] on icon at bounding box center [277, 44] width 8 height 8
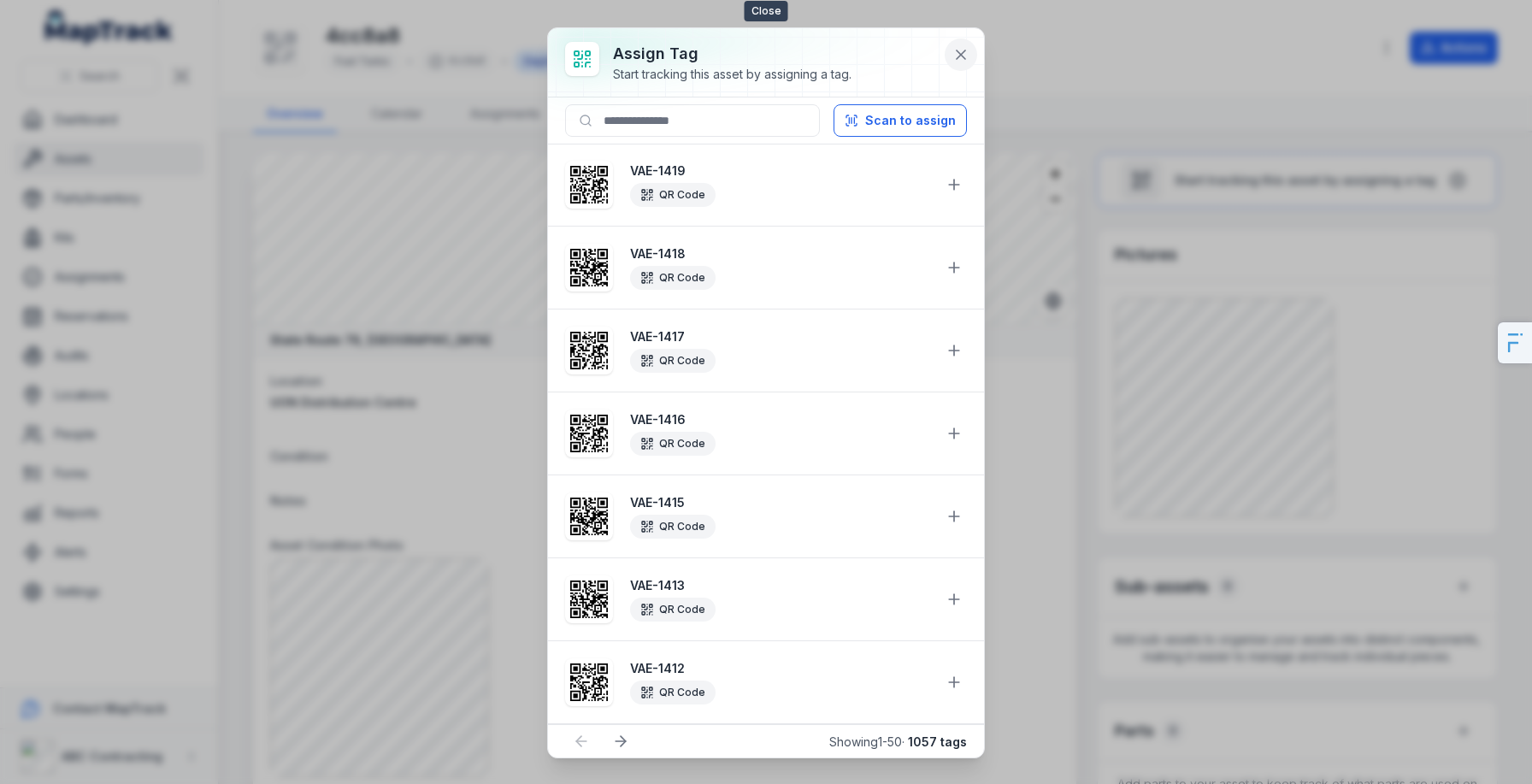
click at [966, 48] on icon at bounding box center [961, 55] width 17 height 17
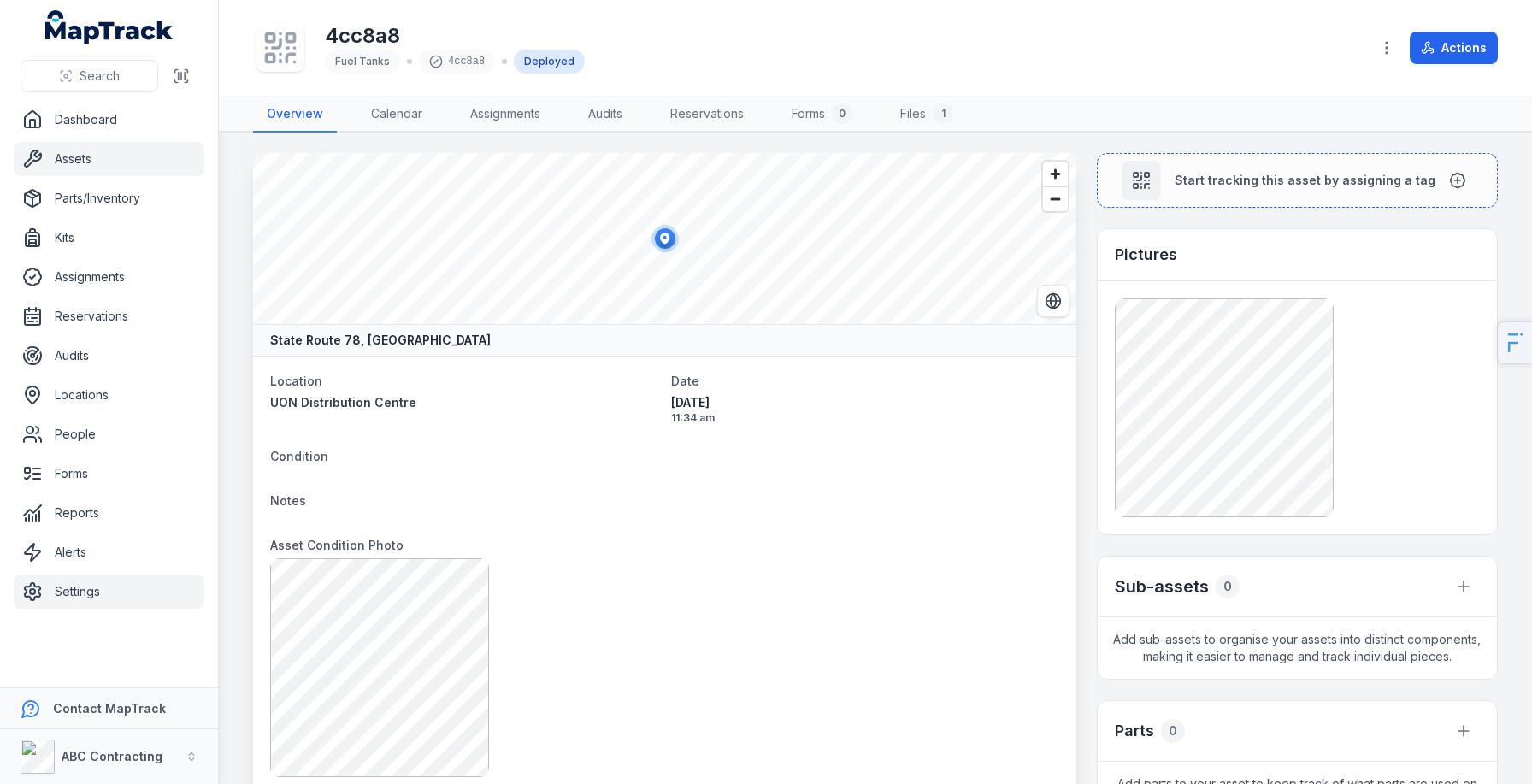
click at [91, 580] on link "Settings" at bounding box center [108, 592] width 191 height 34
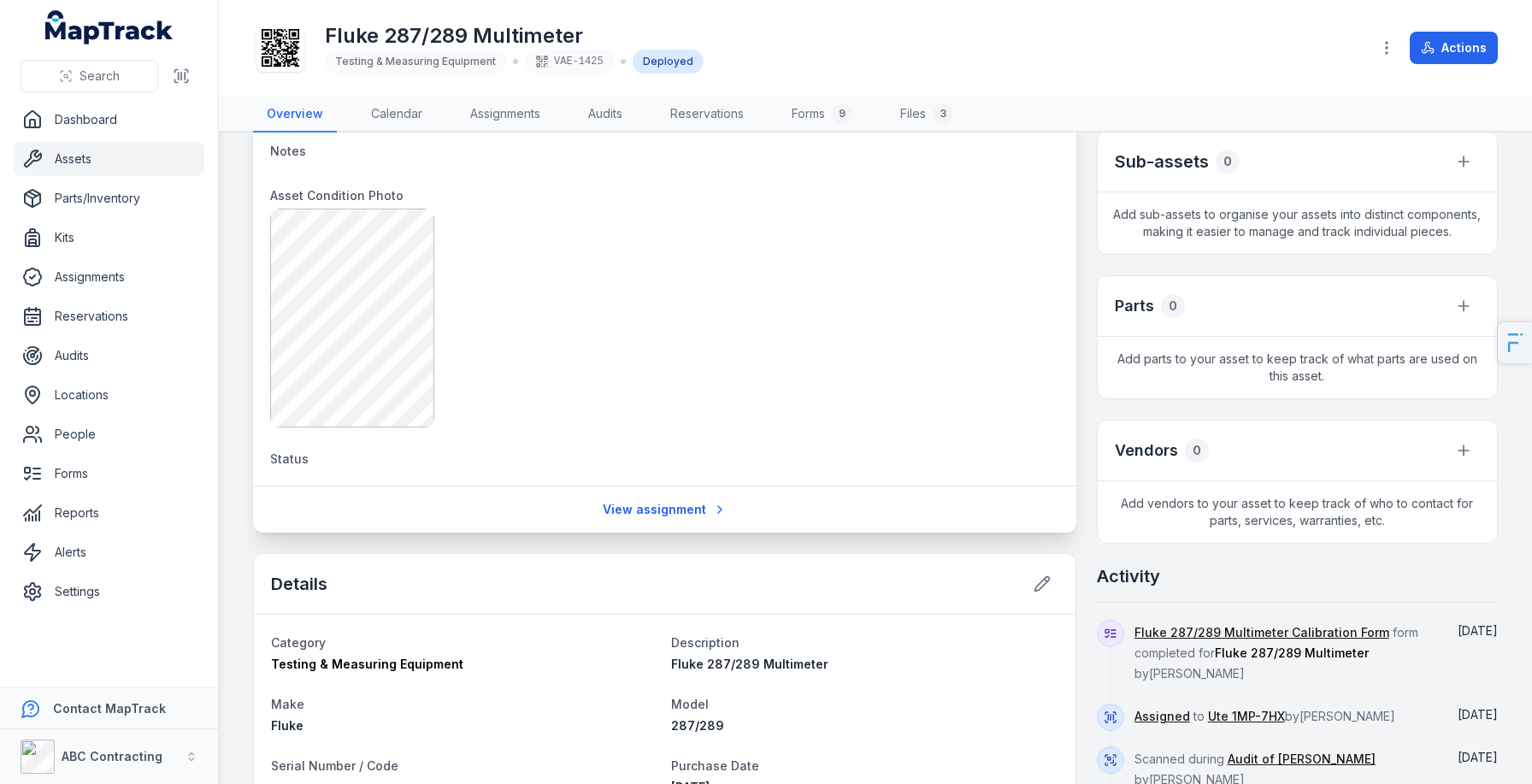
scroll to position [322, 0]
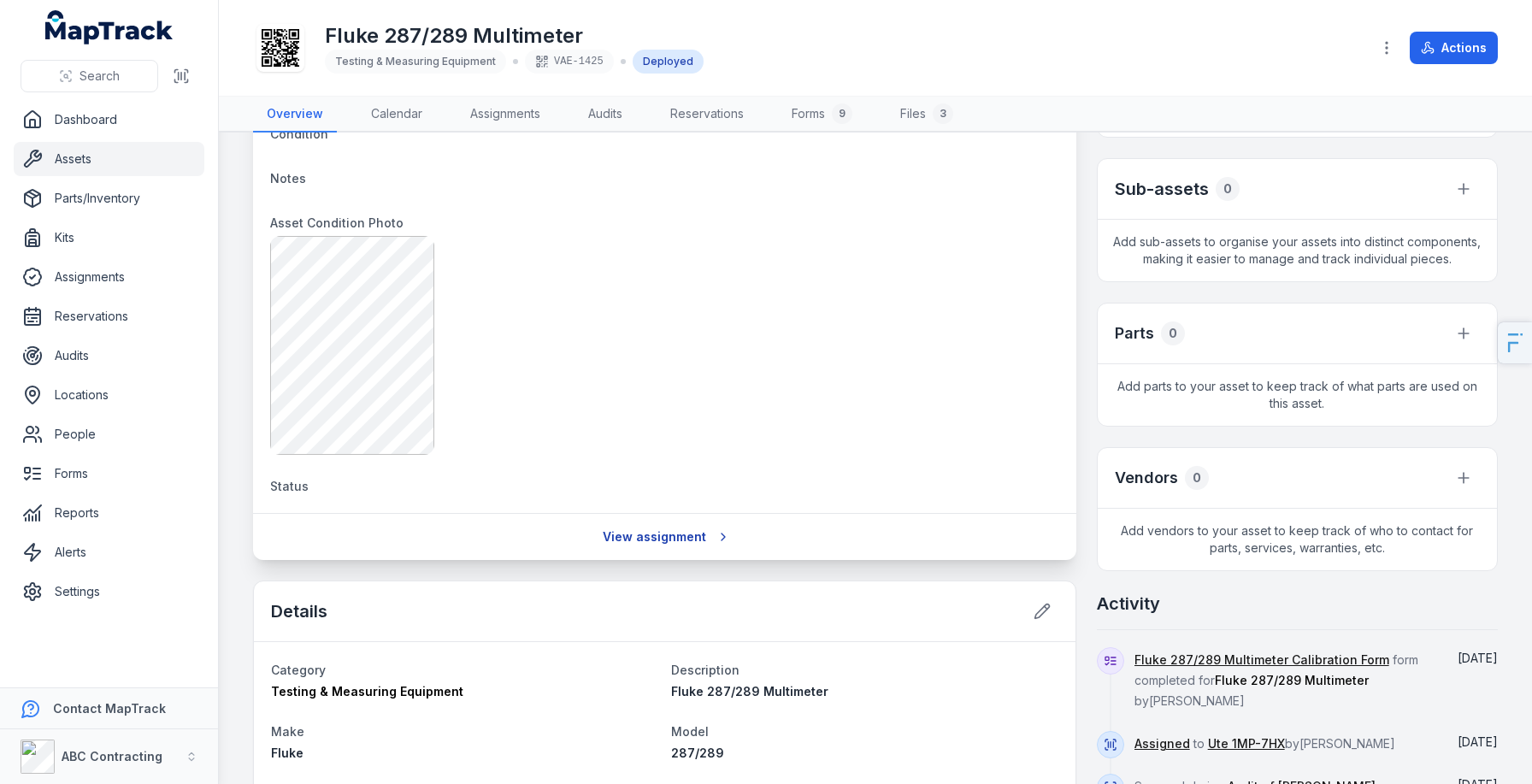
click at [651, 549] on link "View assignment" at bounding box center [665, 537] width 146 height 32
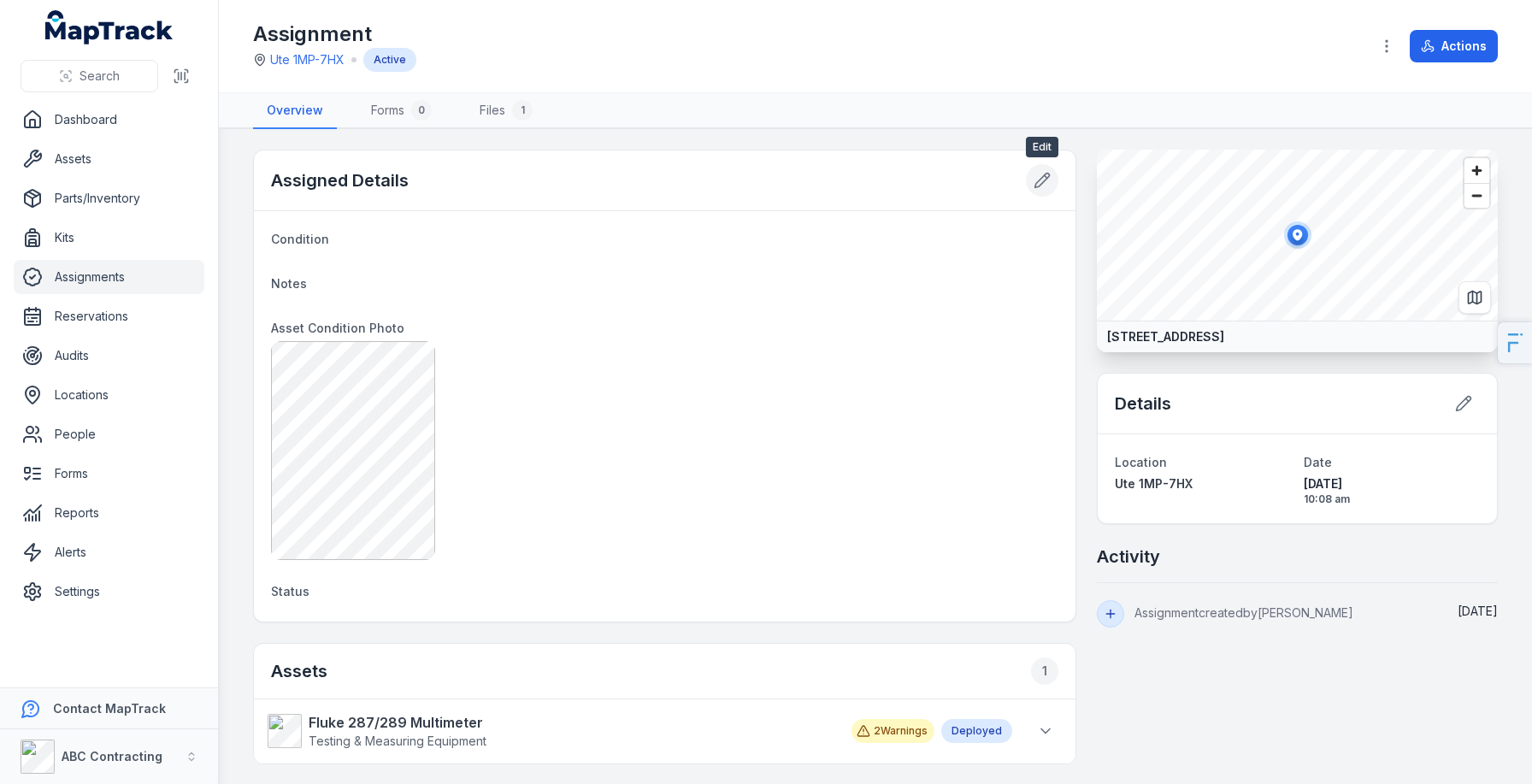
click at [1044, 181] on icon at bounding box center [1042, 181] width 14 height 14
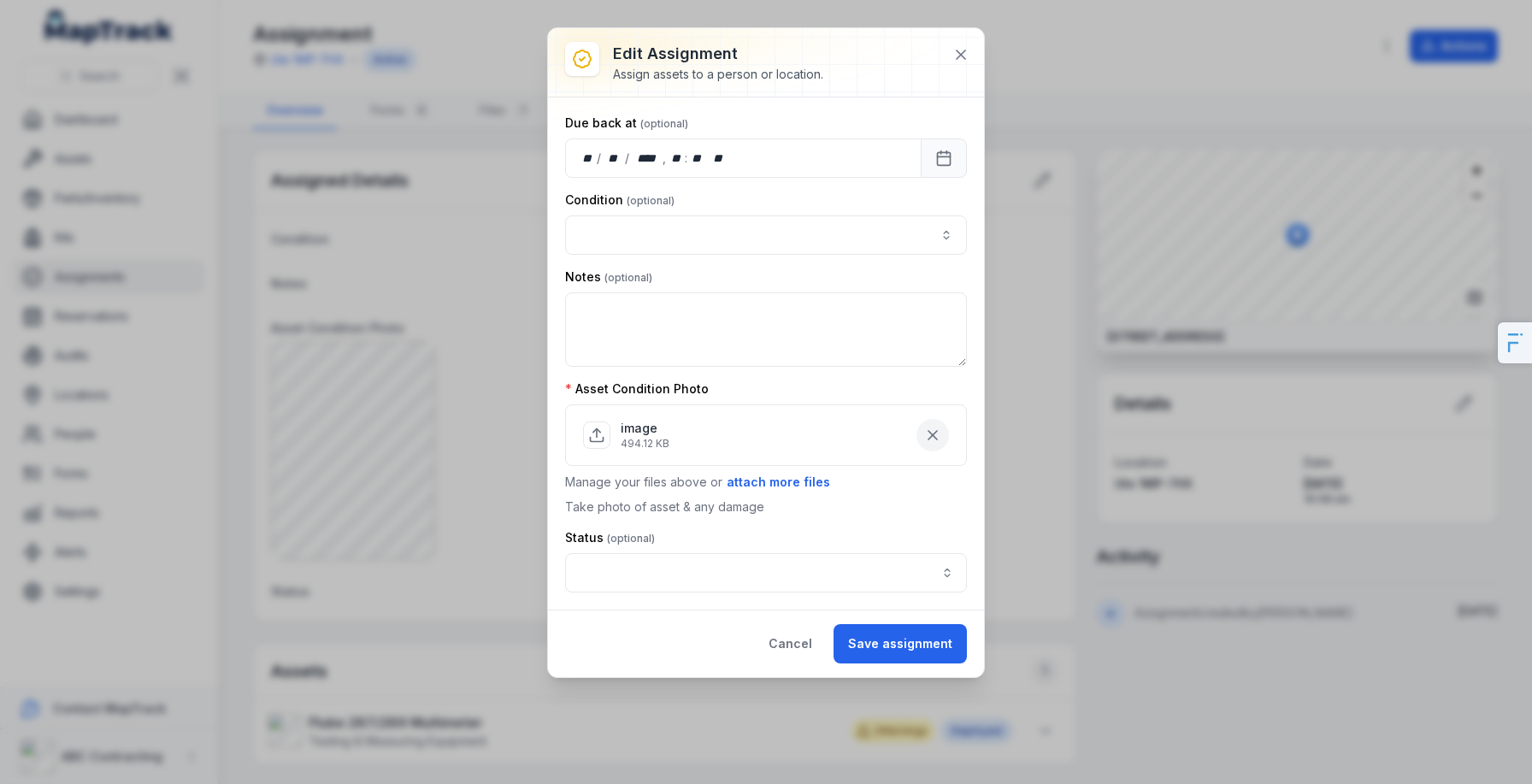
click at [934, 426] on button "button" at bounding box center [932, 435] width 32 height 32
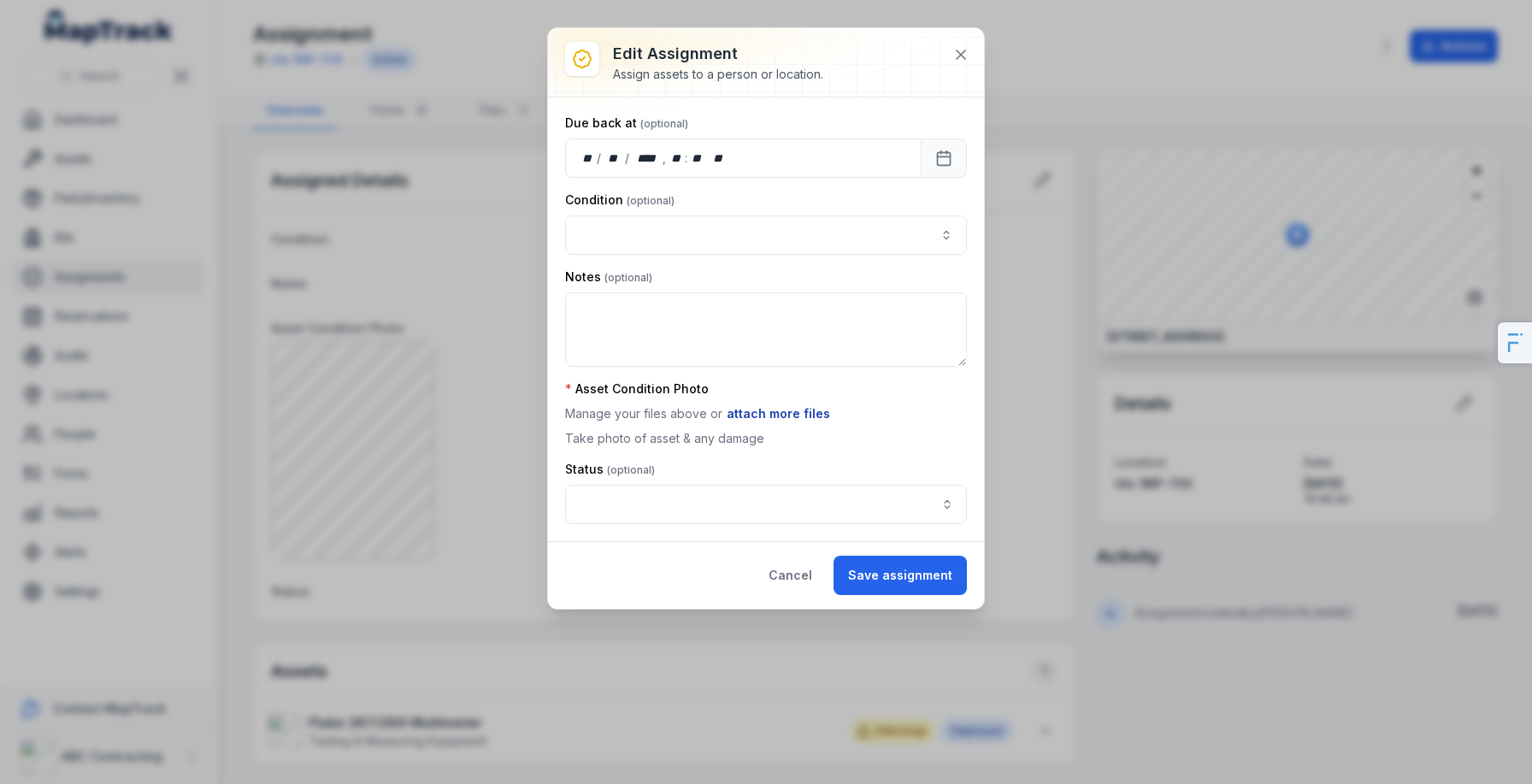
click at [779, 414] on button "attach more files" at bounding box center [778, 414] width 105 height 19
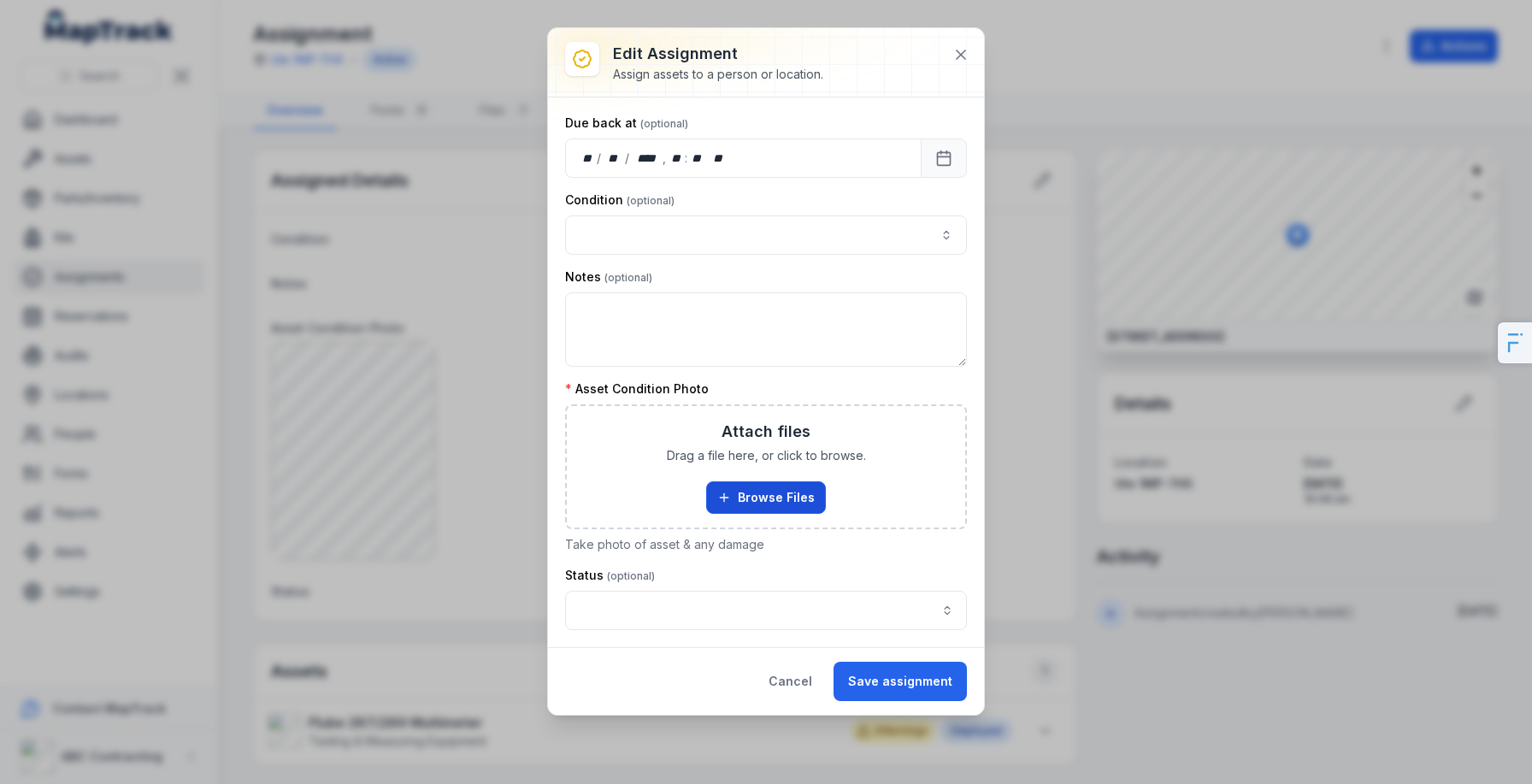
click at [729, 491] on icon "button" at bounding box center [724, 497] width 13 height 13
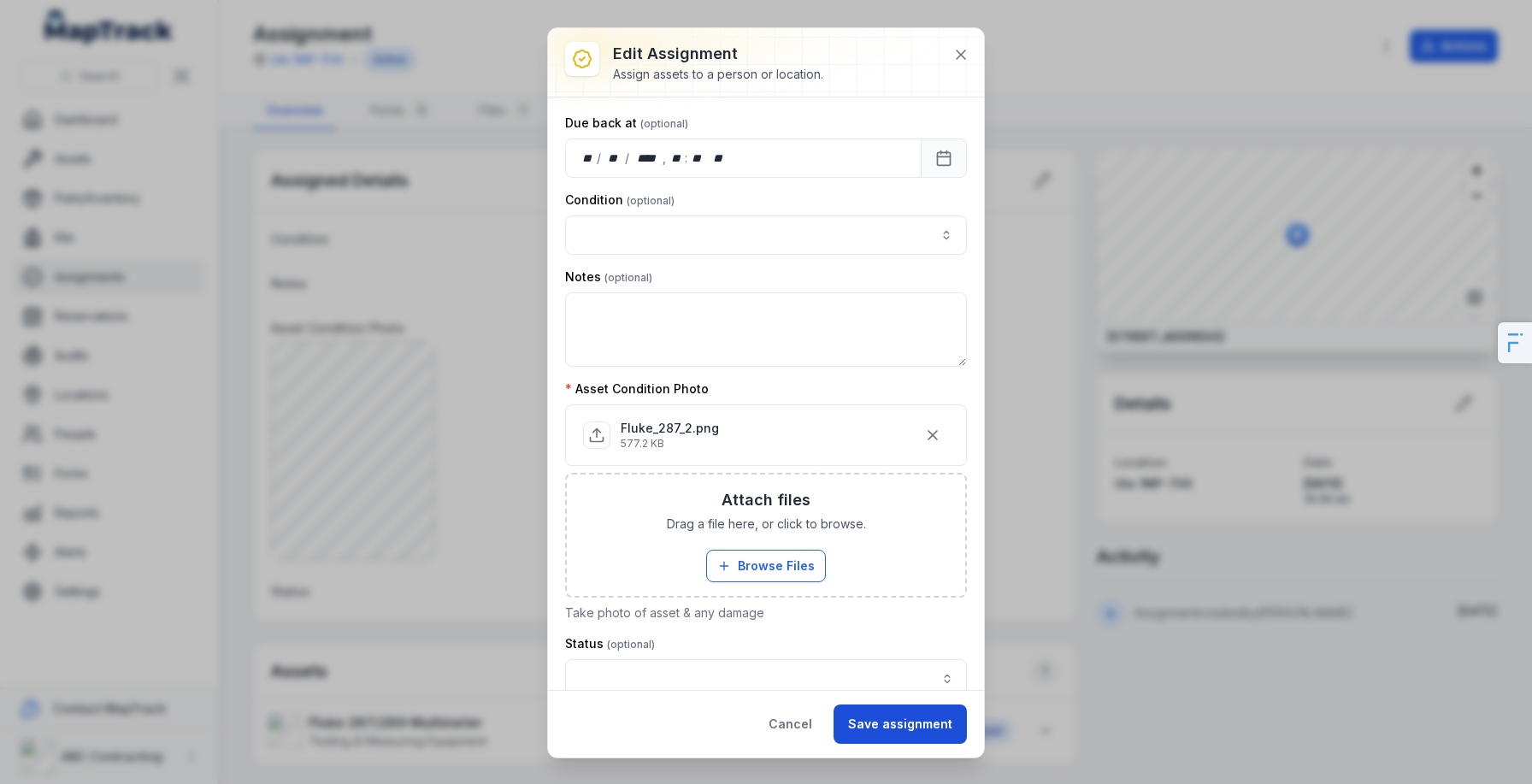
click at [882, 707] on button "Save assignment" at bounding box center [900, 723] width 133 height 39
